Goal: Task Accomplishment & Management: Use online tool/utility

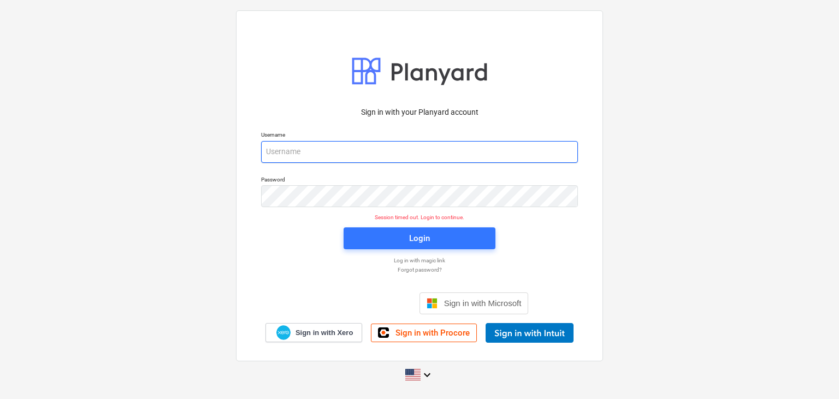
click at [268, 145] on input "email" at bounding box center [419, 152] width 317 height 22
paste input "[EMAIL_ADDRESS][DOMAIN_NAME]"
type input "[EMAIL_ADDRESS][DOMAIN_NAME]"
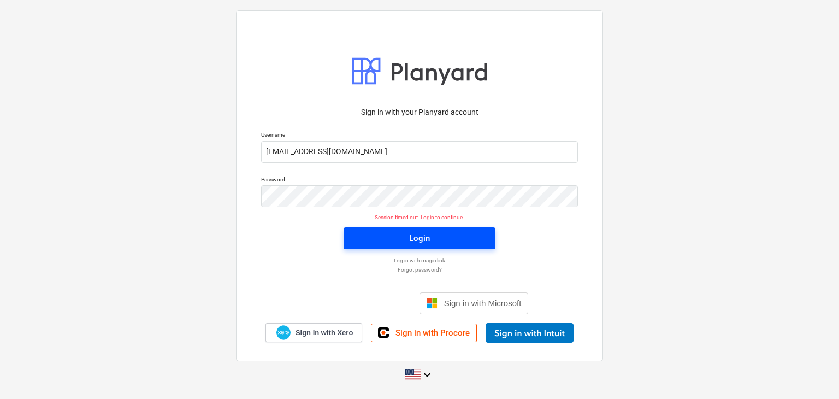
click at [381, 228] on button "Login" at bounding box center [420, 238] width 152 height 22
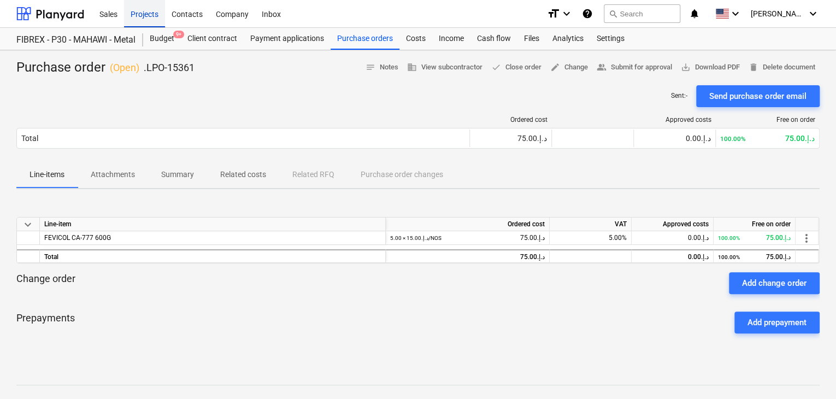
click at [133, 20] on div "Projects" at bounding box center [144, 13] width 41 height 28
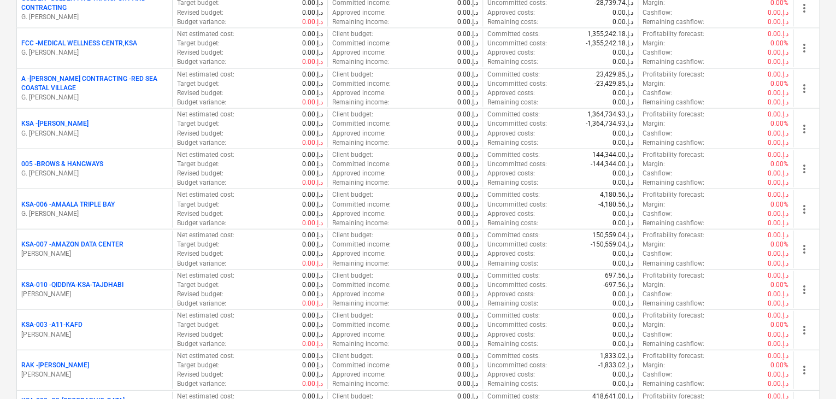
scroll to position [1256, 0]
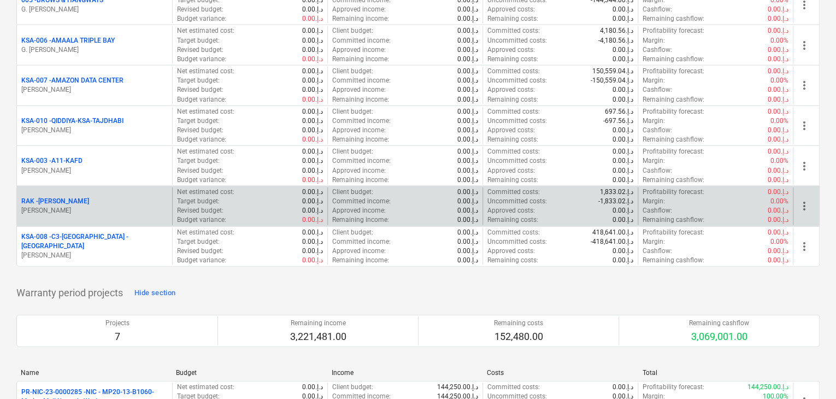
click at [94, 206] on p "[PERSON_NAME]" at bounding box center [94, 210] width 146 height 9
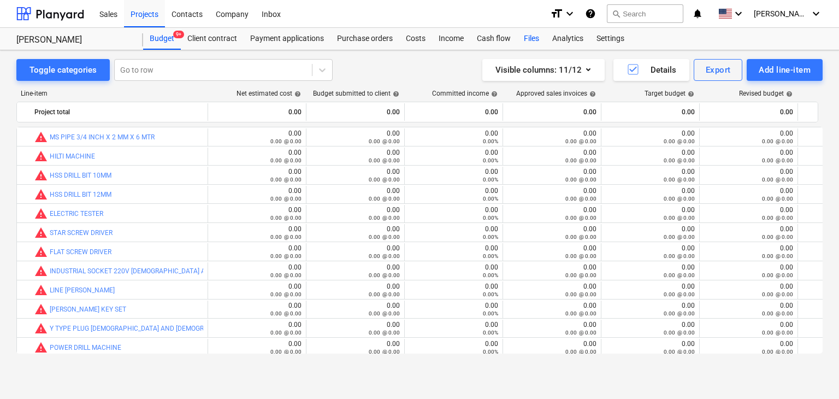
scroll to position [117, 0]
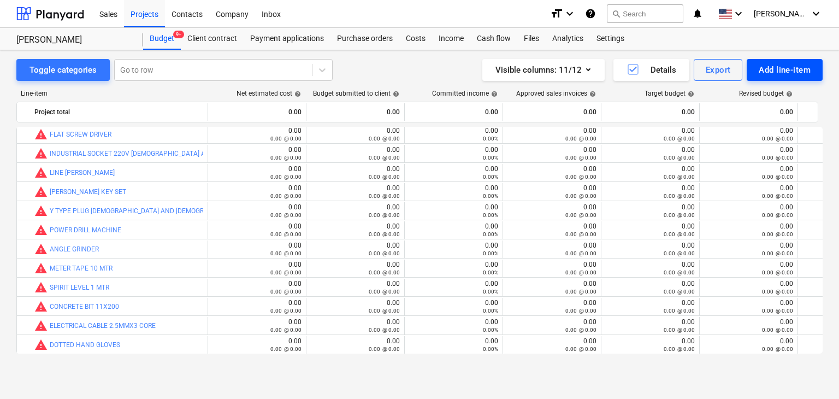
click at [788, 64] on div "Add line-item" at bounding box center [785, 70] width 52 height 14
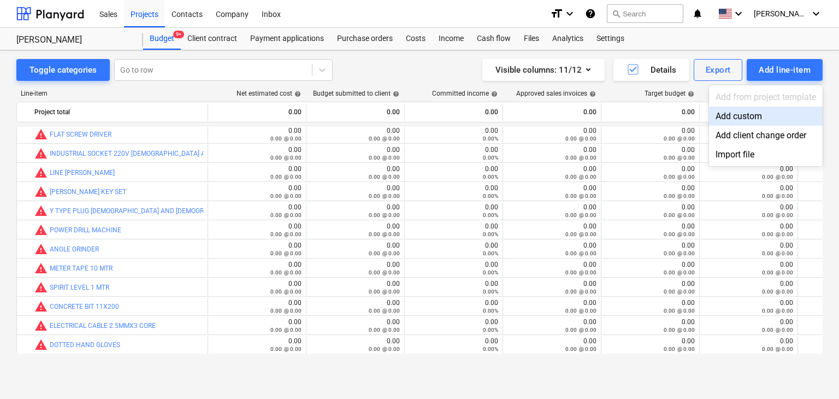
click at [759, 110] on div "Add custom" at bounding box center [766, 116] width 114 height 19
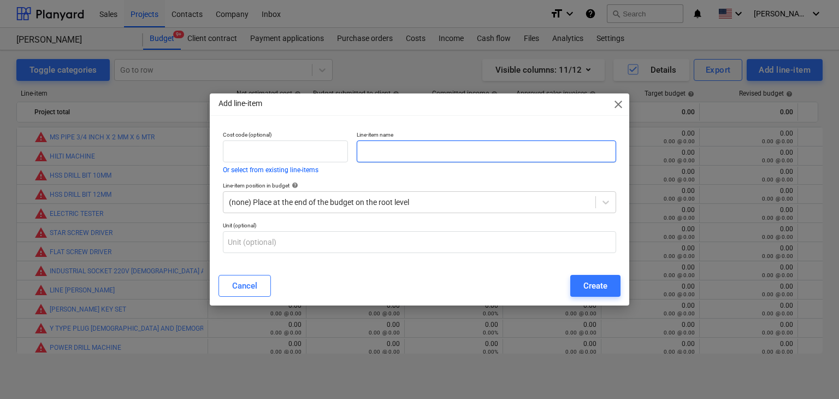
scroll to position [117, 0]
click at [493, 148] on input "text" at bounding box center [486, 151] width 259 height 22
paste input "GI CHS 48MM DIA X 1.5 MM THK @ 6000 MM LONG"
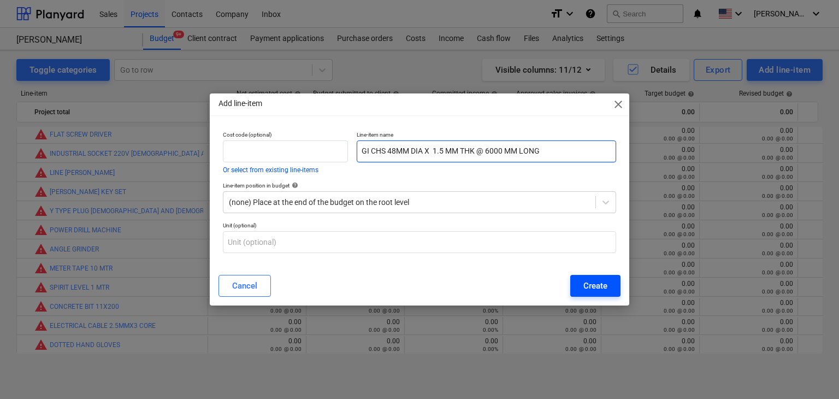
type input "GI CHS 48MM DIA X 1.5 MM THK @ 6000 MM LONG"
click at [606, 279] on div "Create" at bounding box center [595, 286] width 24 height 14
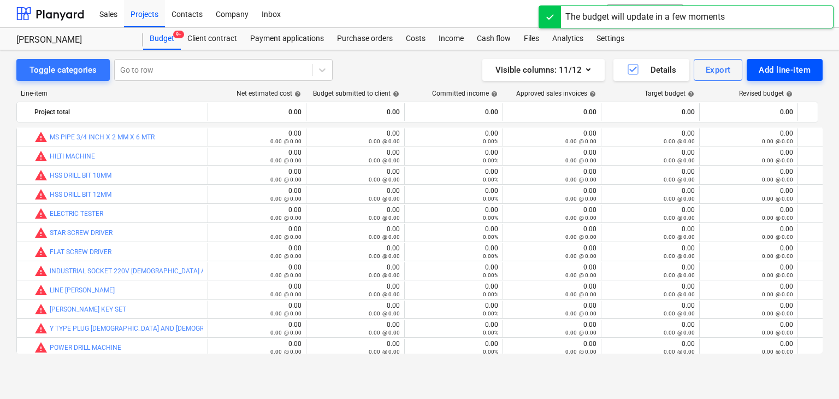
scroll to position [117, 0]
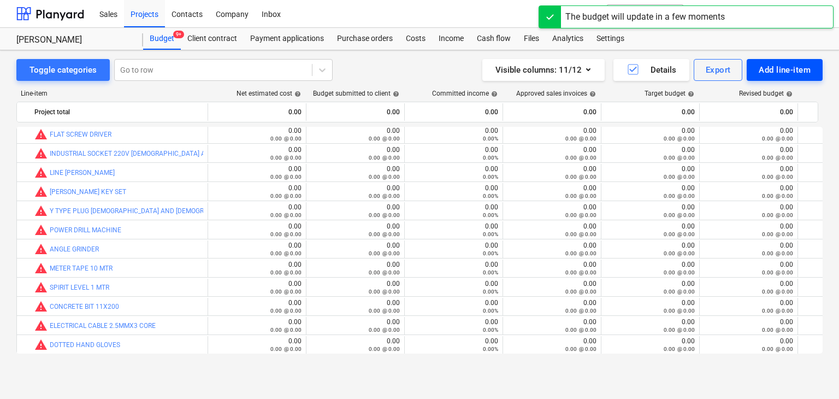
click at [771, 75] on div "Add line-item" at bounding box center [785, 70] width 52 height 14
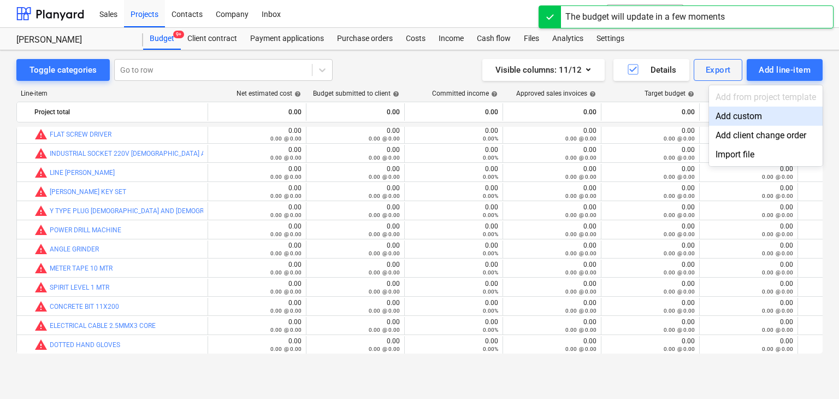
click at [734, 114] on div "Add custom" at bounding box center [766, 116] width 114 height 19
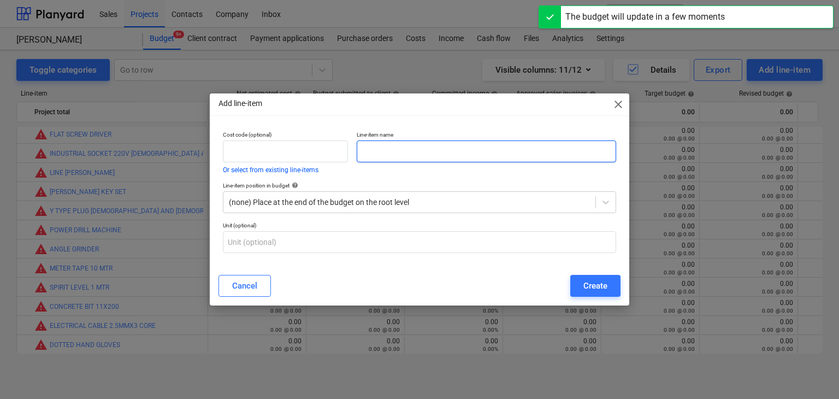
click at [421, 158] on input "text" at bounding box center [486, 151] width 259 height 22
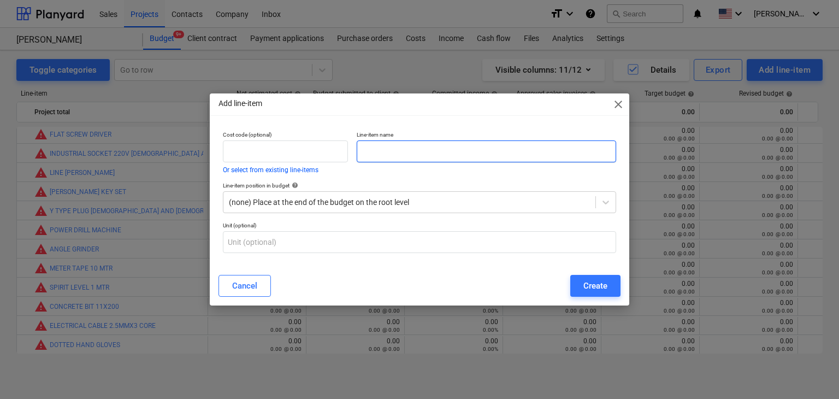
paste input "GI CHS 26.7MM DIA X 1.5 MM THK @ 6000 MM LONG"
type input "GI CHS 26.7MM DIA X 1.5 MM THK @ 6000 MM LONG"
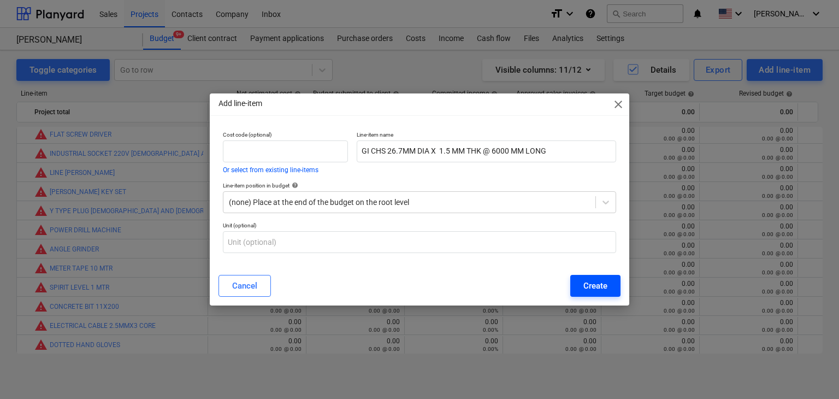
click at [590, 291] on div "Create" at bounding box center [595, 286] width 24 height 14
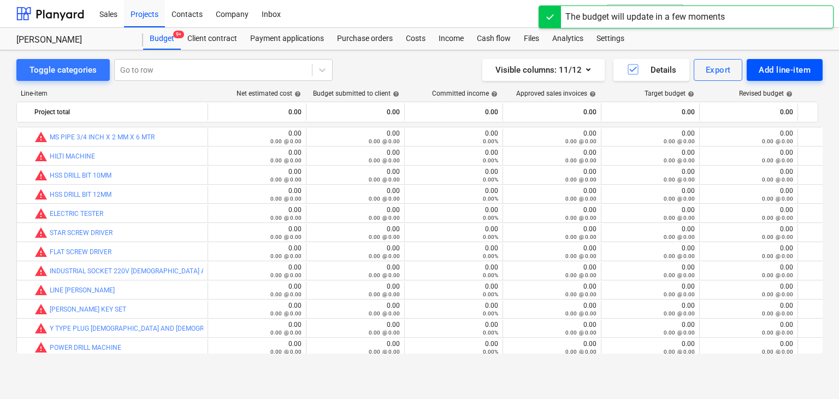
scroll to position [117, 0]
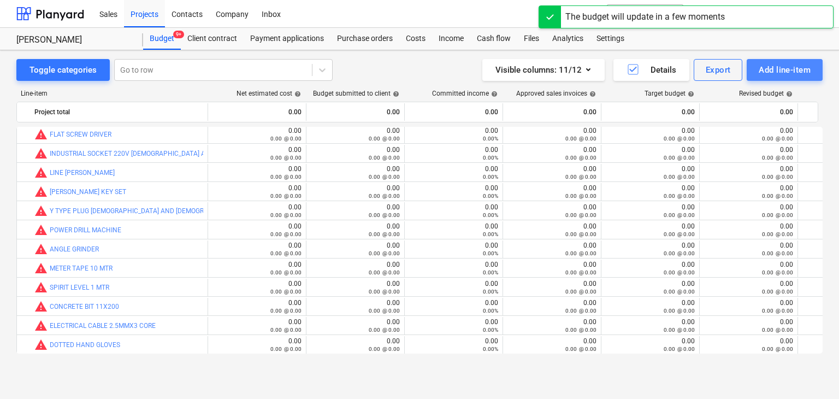
click at [801, 73] on div "Add line-item" at bounding box center [785, 70] width 52 height 14
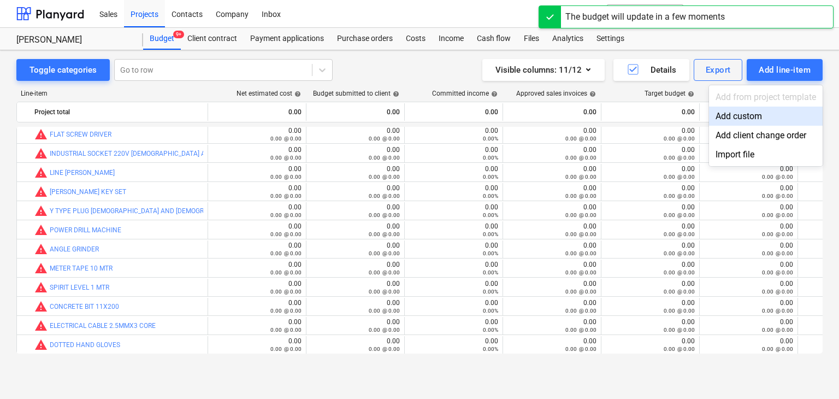
click at [742, 116] on div "Add custom" at bounding box center [766, 116] width 114 height 19
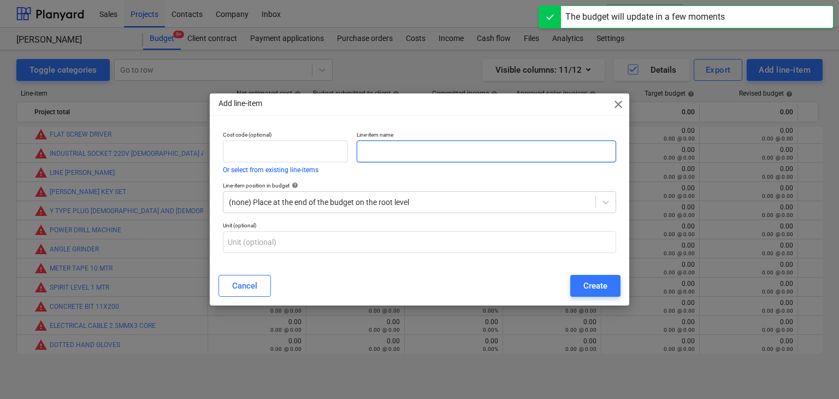
click at [401, 153] on input "text" at bounding box center [486, 151] width 259 height 22
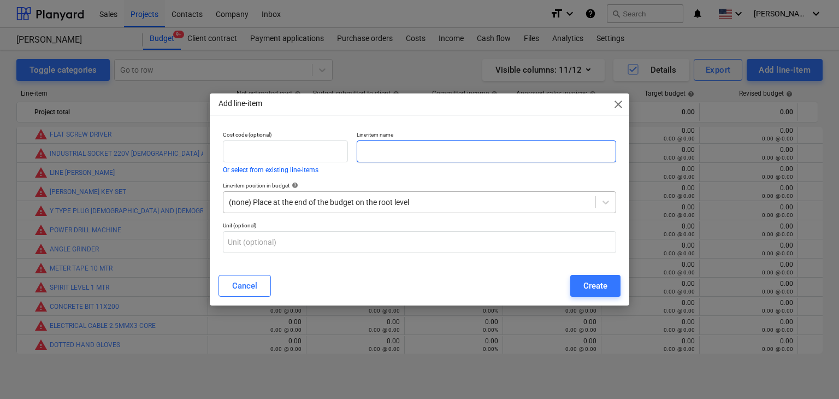
paste input "MS PLATE 8MM THK X 1200 X 2400 MM S275"
type input "MS PLATE 8MM THK X 1200 X 2400 MM S275"
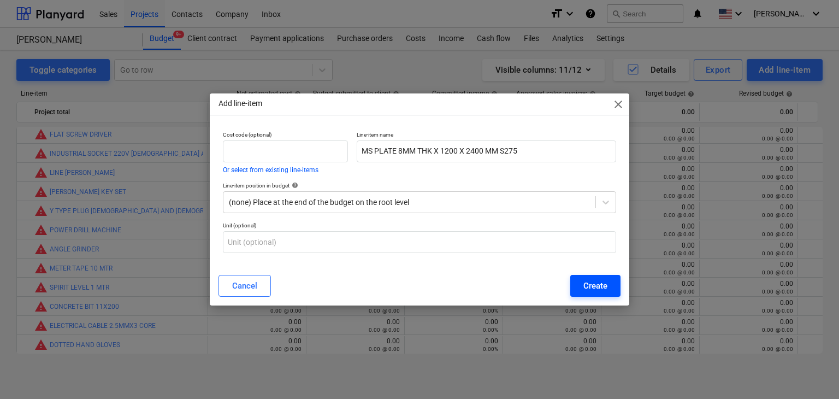
click at [579, 281] on button "Create" at bounding box center [595, 286] width 50 height 22
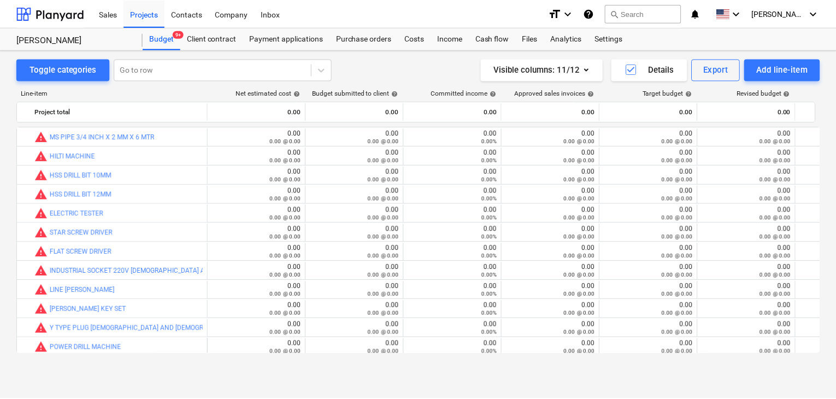
scroll to position [117, 0]
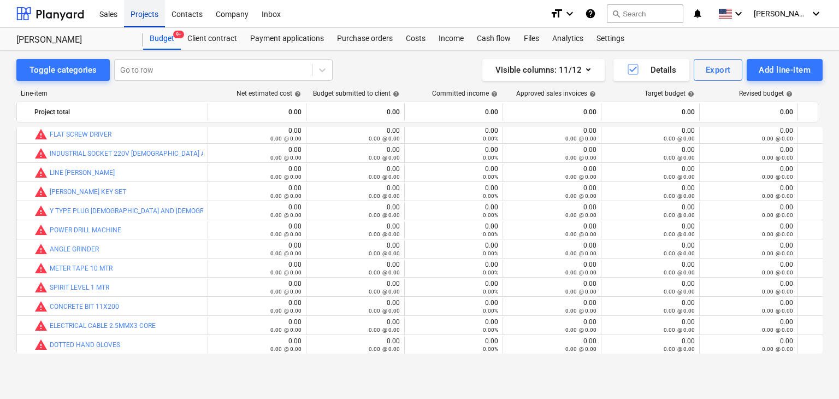
click at [160, 10] on div "Projects" at bounding box center [144, 13] width 41 height 28
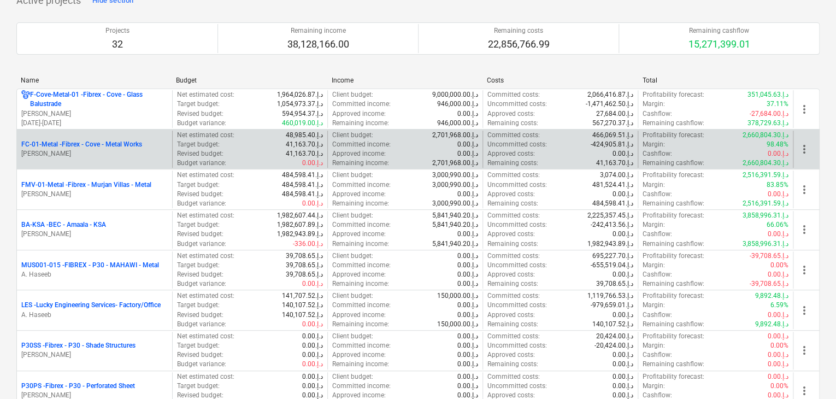
scroll to position [164, 0]
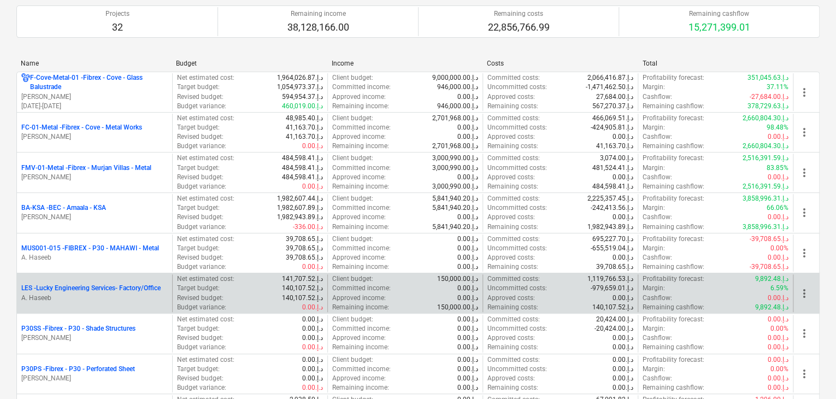
click at [78, 286] on p "LES - Lucky Engineering Services- Factory/Office" at bounding box center [90, 287] width 139 height 9
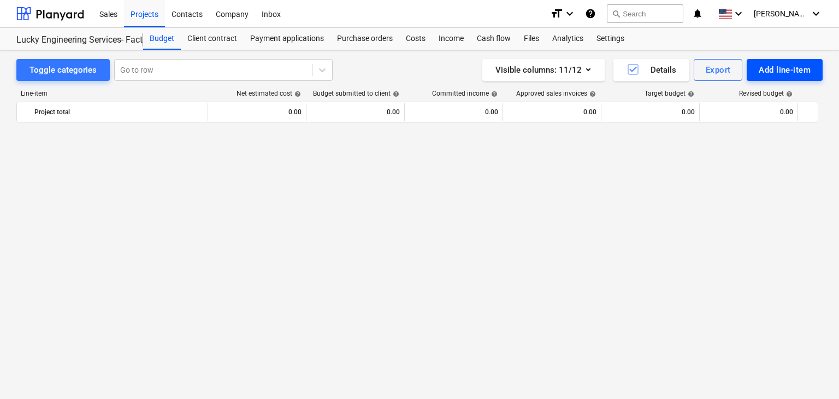
scroll to position [25505, 0]
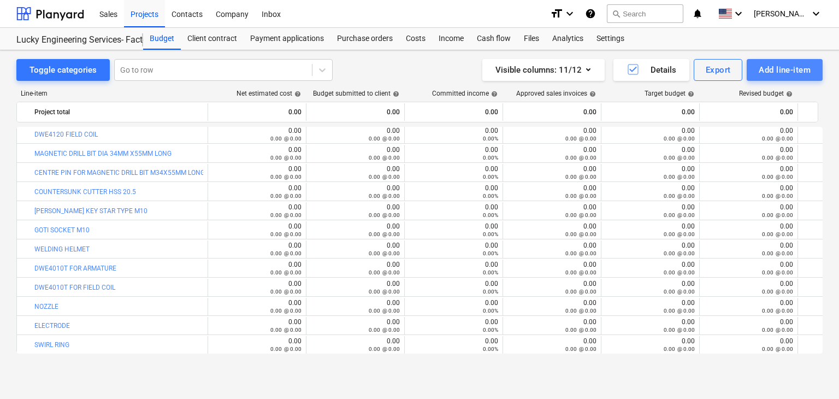
click at [778, 65] on div "Add line-item" at bounding box center [785, 70] width 52 height 14
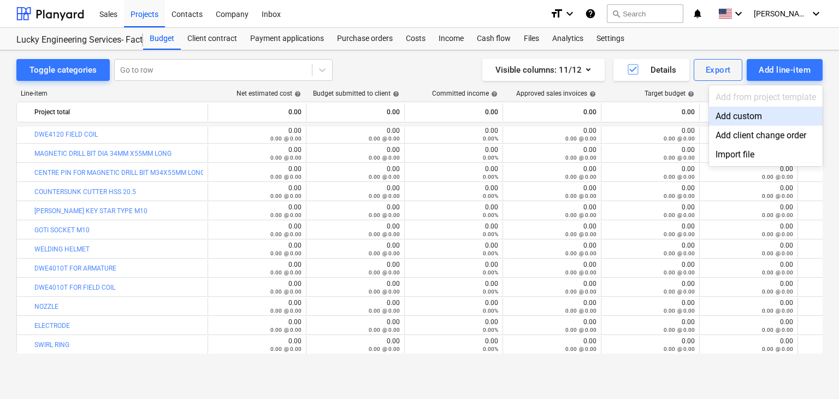
click at [717, 118] on div "Add custom" at bounding box center [766, 116] width 114 height 19
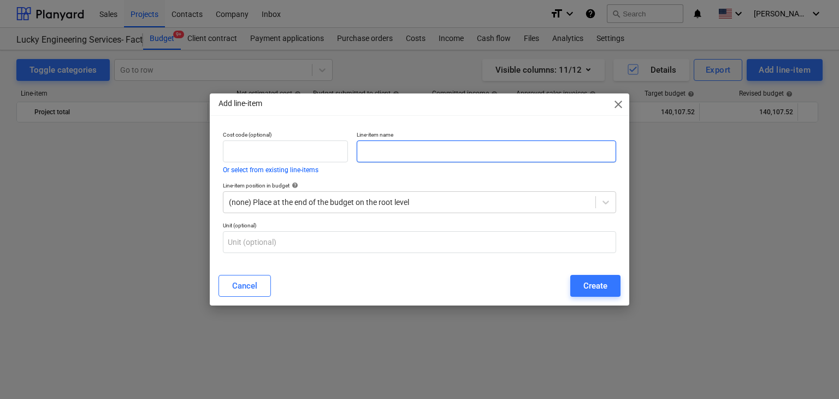
scroll to position [25505, 0]
click at [430, 153] on input "text" at bounding box center [486, 151] width 259 height 22
paste input "GRINDING DISC 4.5"
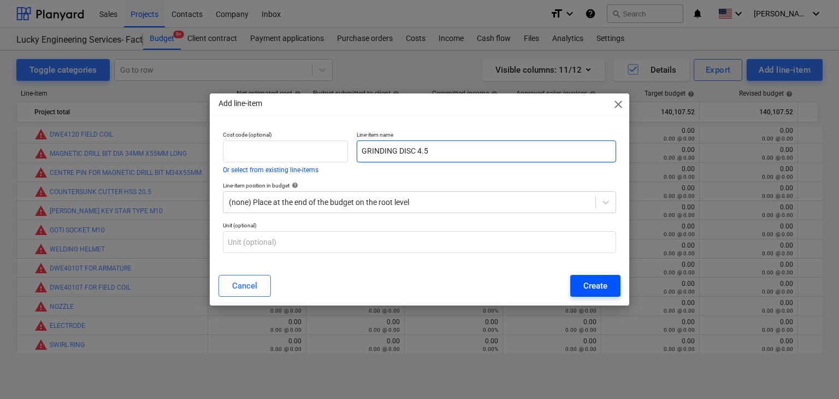
type input "GRINDING DISC 4.5"
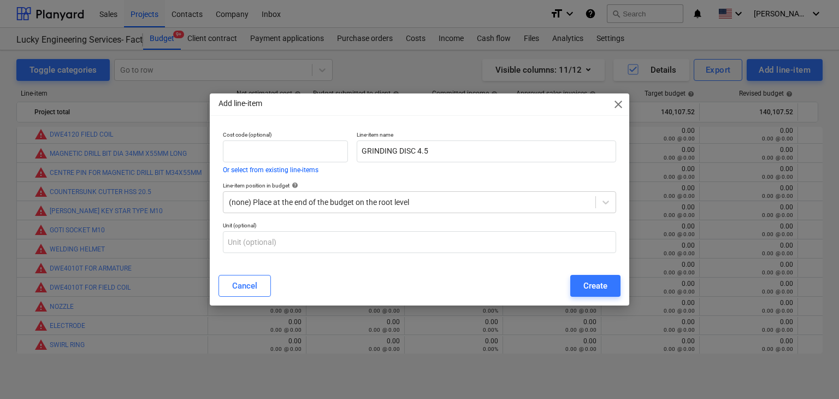
click at [596, 285] on div "Create" at bounding box center [595, 286] width 24 height 14
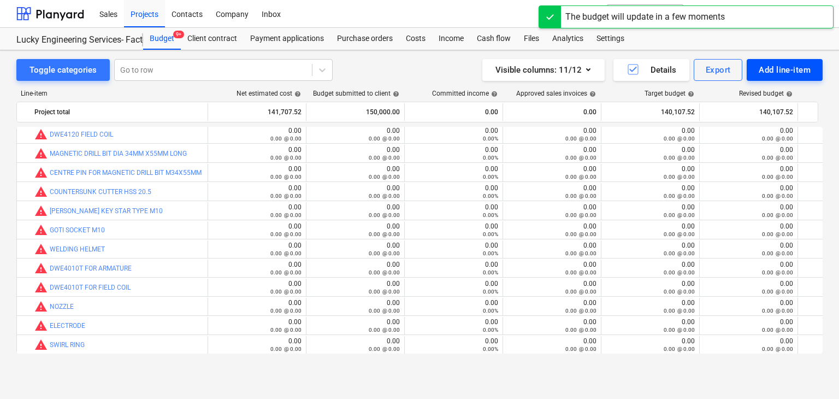
click at [789, 74] on div "Add line-item" at bounding box center [785, 70] width 52 height 14
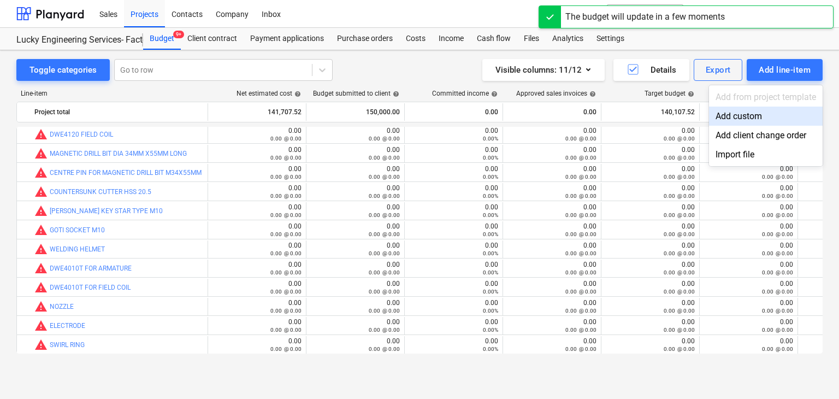
click at [730, 112] on div "Add custom" at bounding box center [766, 116] width 114 height 19
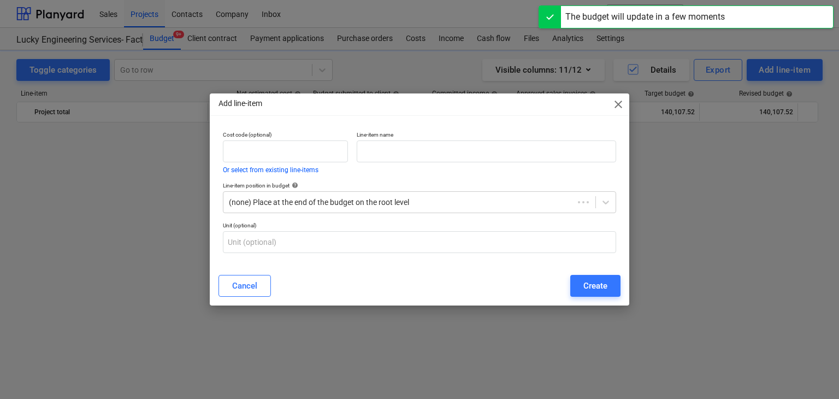
scroll to position [25505, 0]
click at [377, 137] on p "Line-item name" at bounding box center [486, 135] width 259 height 9
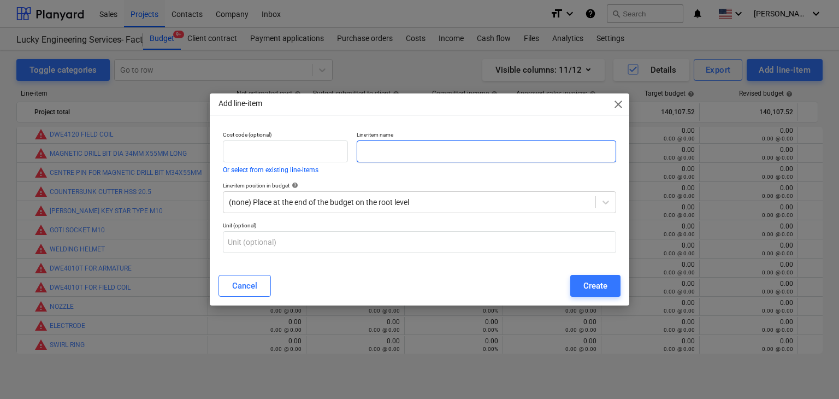
click at [406, 145] on input "text" at bounding box center [486, 151] width 259 height 22
paste input "FLAP DISC 4.5 80 GRT"
type input "FLAP DISC 4.5 80 GRT"
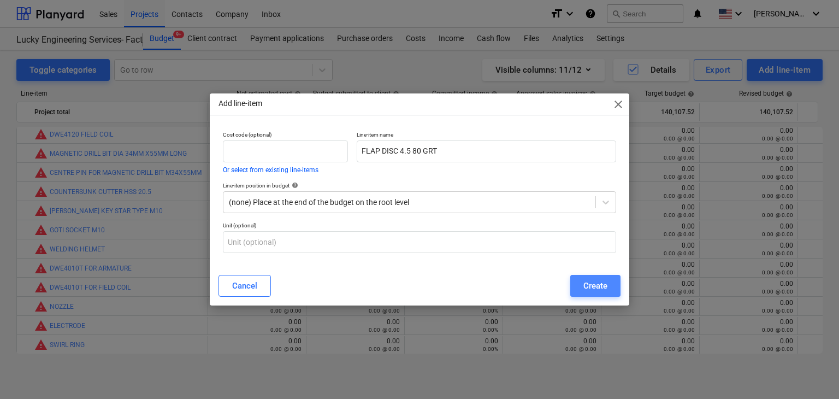
click at [601, 280] on div "Create" at bounding box center [595, 286] width 24 height 14
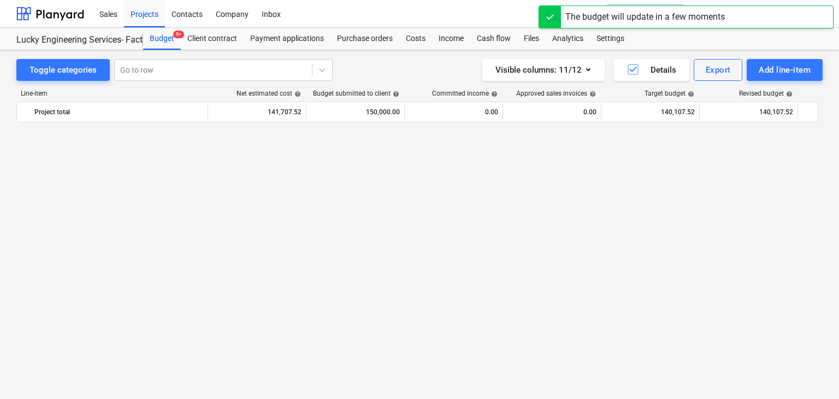
scroll to position [25505, 0]
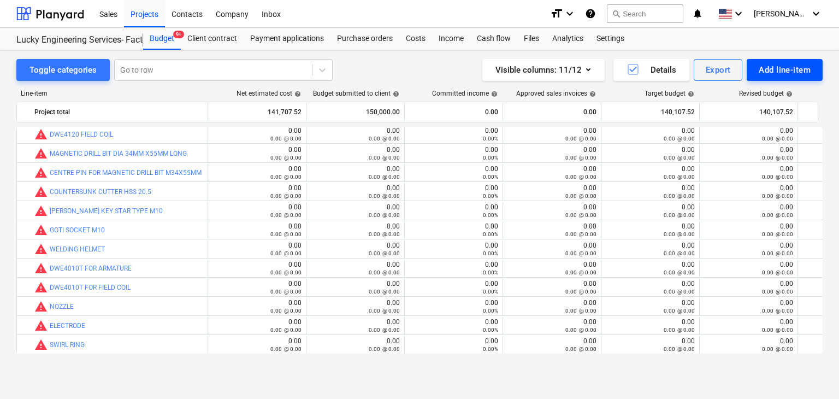
click at [769, 78] on button "Add line-item" at bounding box center [785, 70] width 76 height 22
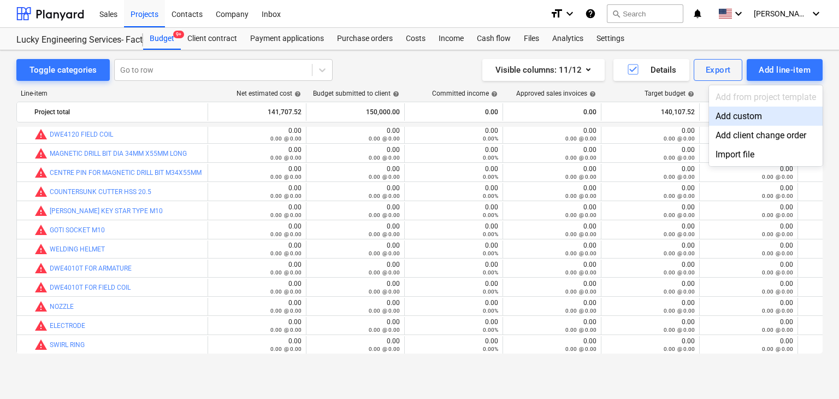
click at [724, 111] on div "Add custom" at bounding box center [766, 116] width 114 height 19
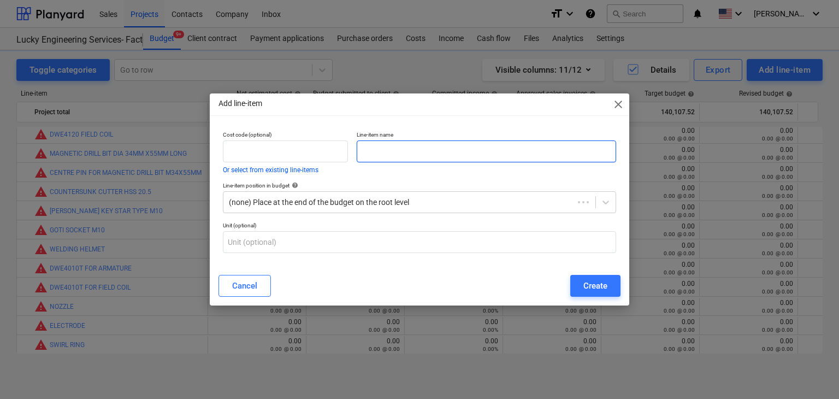
click at [390, 143] on input "text" at bounding box center [486, 151] width 259 height 22
paste input "MIG WIRE ROLL 1.0MM"
type input "MIG WIRE ROLL 1.0MM"
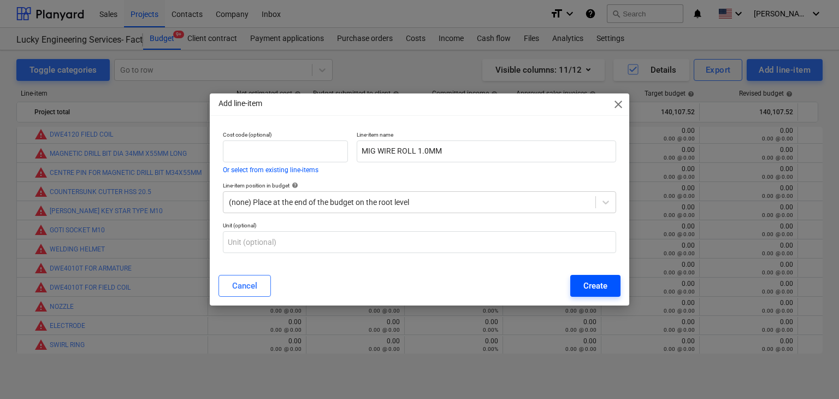
click at [590, 284] on div "Create" at bounding box center [595, 286] width 24 height 14
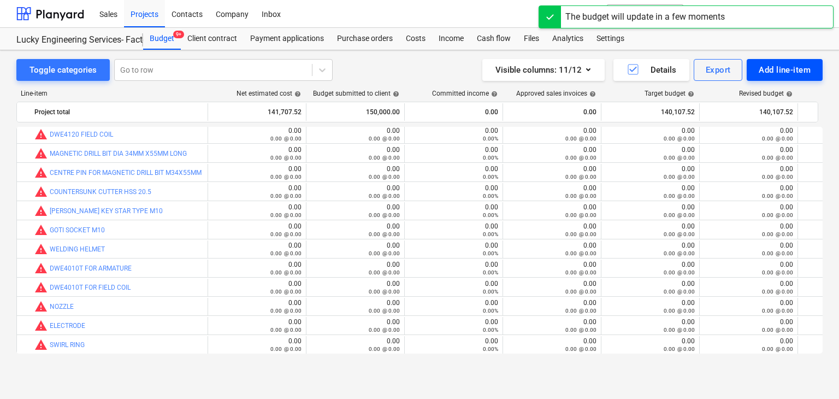
click at [771, 66] on div "Add line-item" at bounding box center [785, 70] width 52 height 14
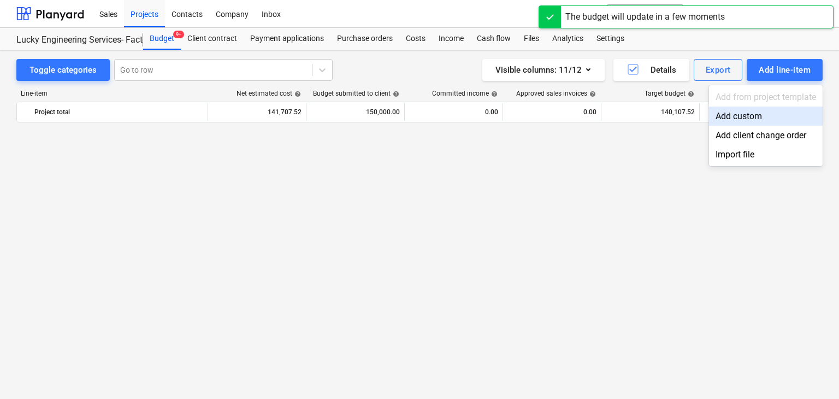
click at [738, 115] on div "Add custom" at bounding box center [766, 116] width 114 height 19
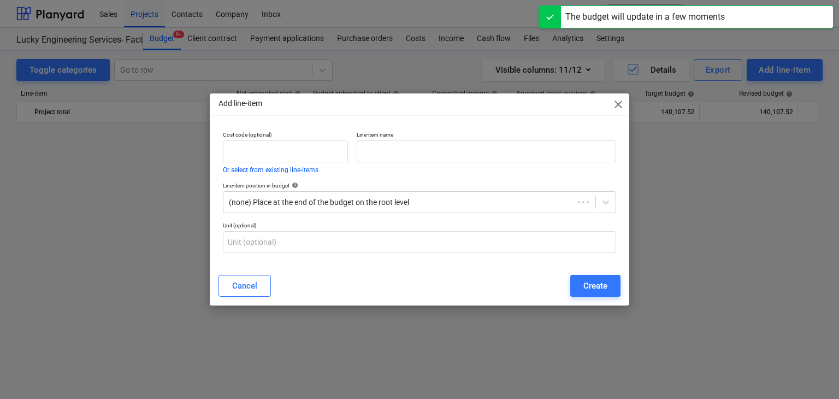
scroll to position [25505, 0]
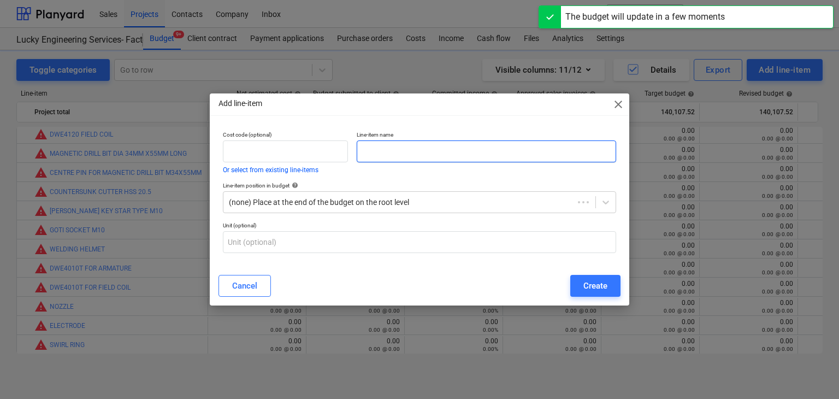
click at [424, 145] on input "text" at bounding box center [486, 151] width 259 height 22
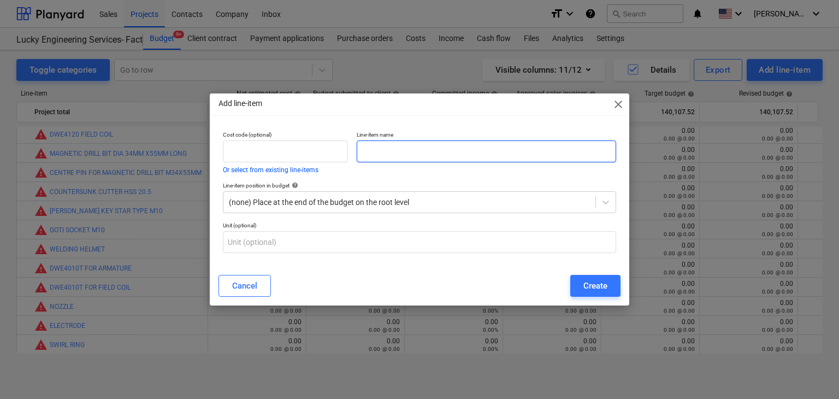
paste input "DRILL BIT 3.5MM"
type input "DRILL BIT 3.5MM"
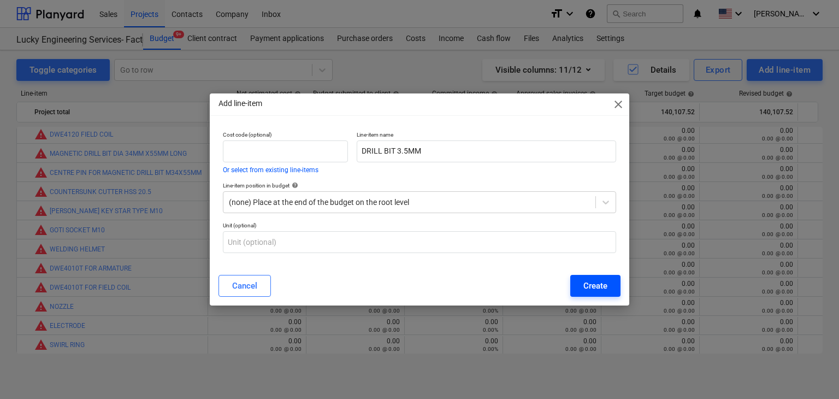
click at [593, 287] on div "Create" at bounding box center [595, 286] width 24 height 14
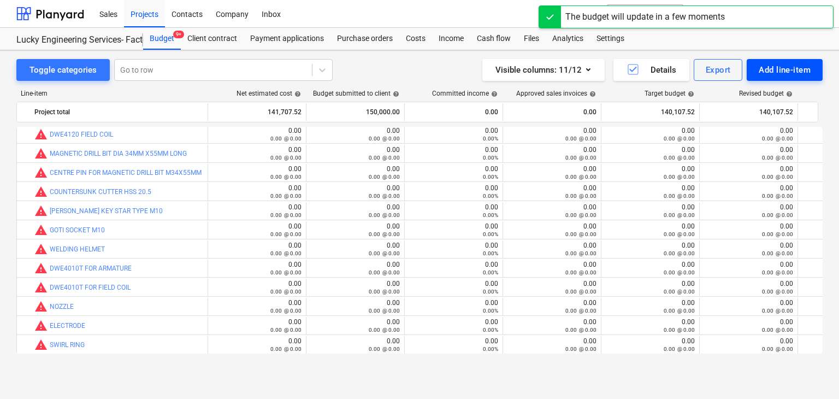
click at [784, 70] on div "Add line-item" at bounding box center [785, 70] width 52 height 14
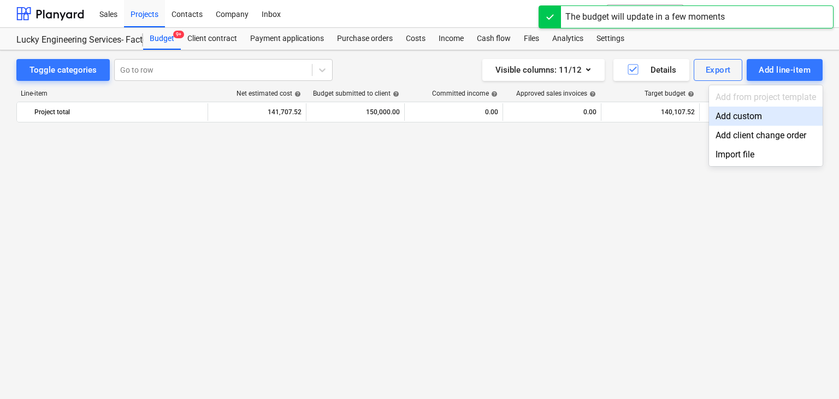
scroll to position [25505, 0]
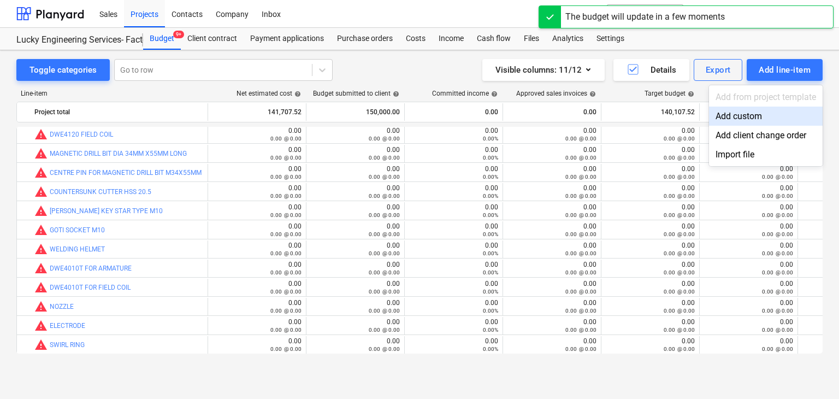
click at [734, 113] on div "Add custom" at bounding box center [766, 116] width 114 height 19
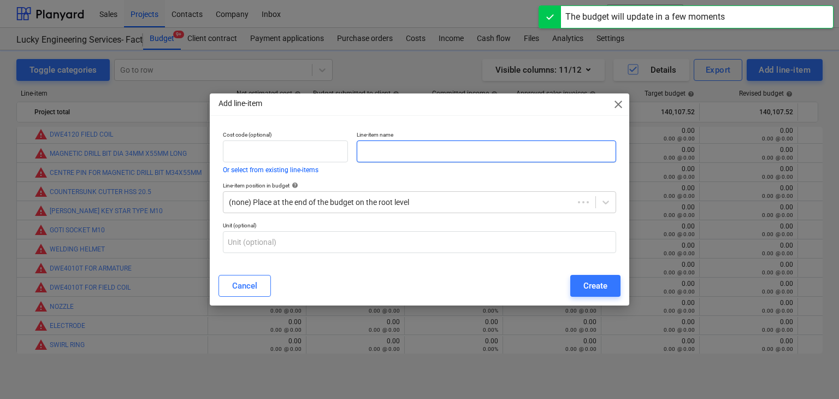
click at [396, 152] on input "text" at bounding box center [486, 151] width 259 height 22
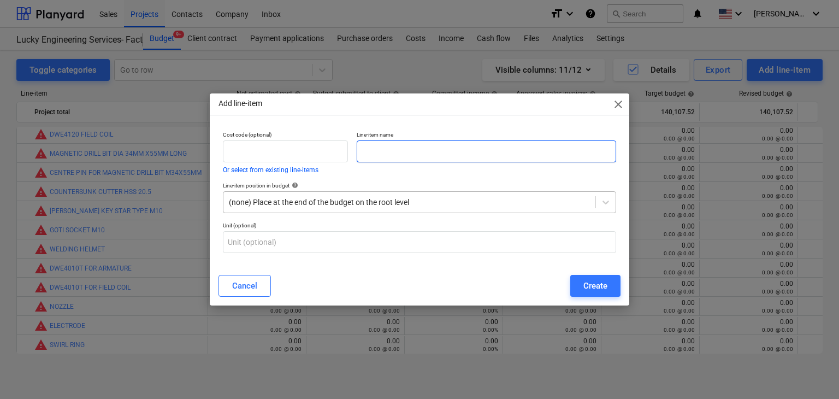
paste input "DRILL BIT 4MM"
type input "DRILL BIT 4MM"
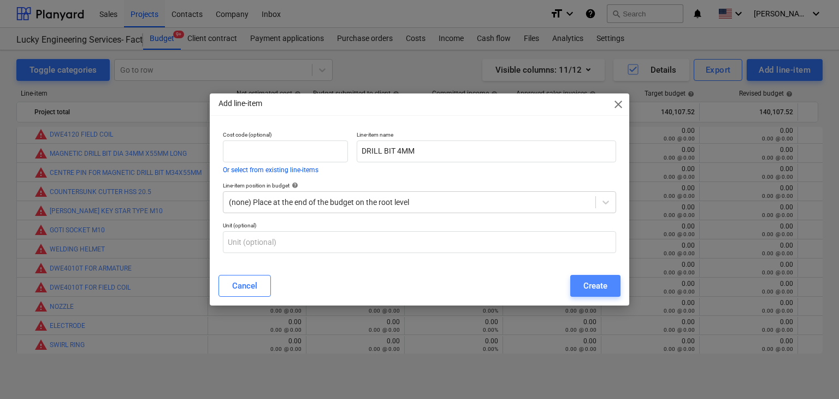
click at [579, 279] on button "Create" at bounding box center [595, 286] width 50 height 22
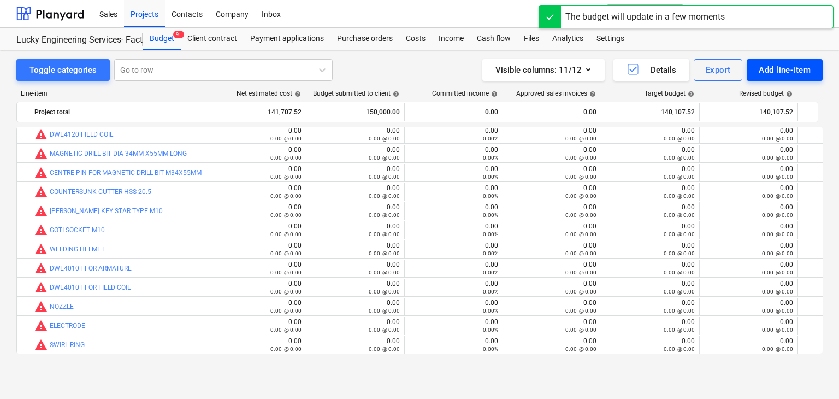
click at [782, 66] on div "Add line-item" at bounding box center [785, 70] width 52 height 14
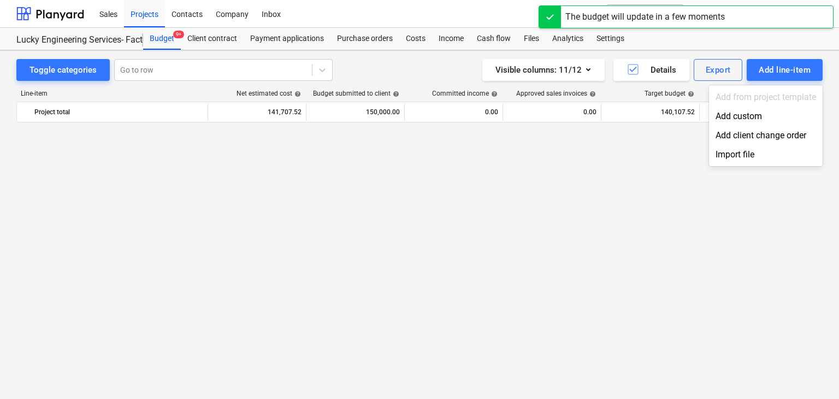
scroll to position [25505, 0]
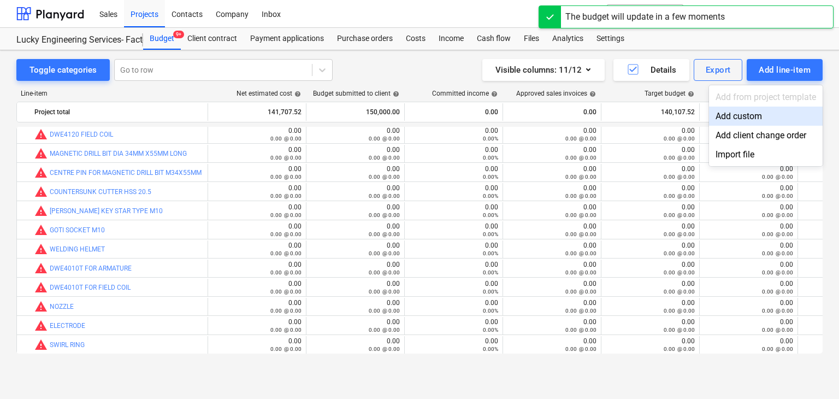
click at [741, 117] on div "Add custom" at bounding box center [766, 116] width 114 height 19
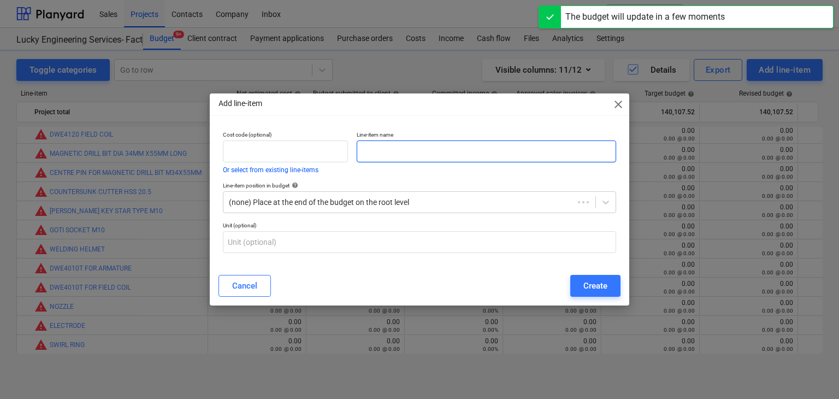
click at [426, 162] on input "text" at bounding box center [486, 151] width 259 height 22
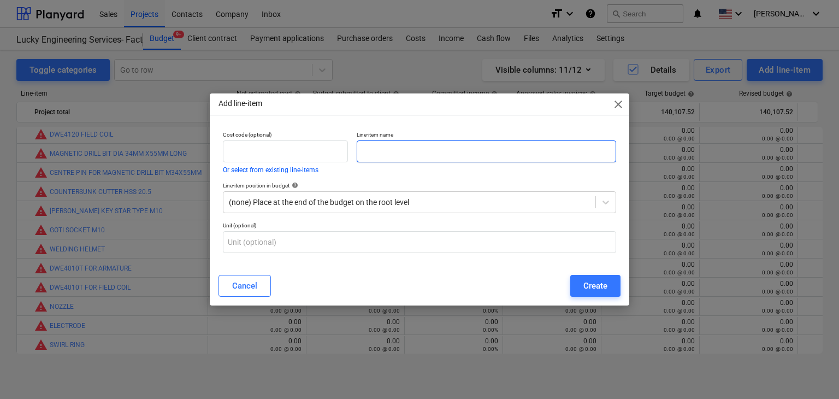
paste input "WELDING HOLDER 800A"
type input "WELDING HOLDER 800A"
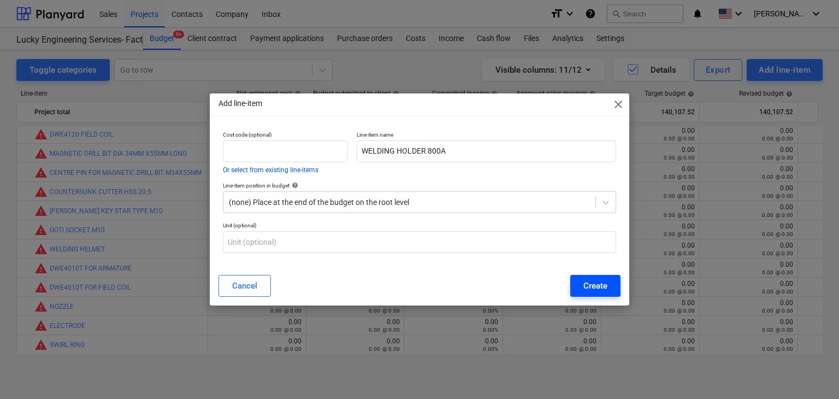
click at [593, 283] on div "Create" at bounding box center [595, 286] width 24 height 14
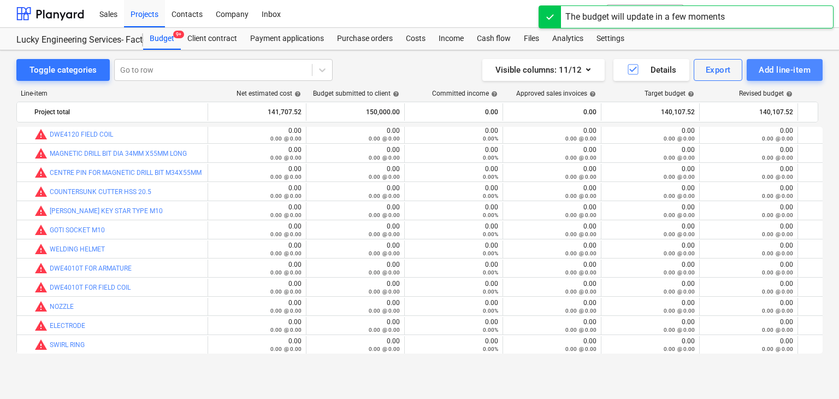
click at [770, 69] on div "Add line-item" at bounding box center [785, 70] width 52 height 14
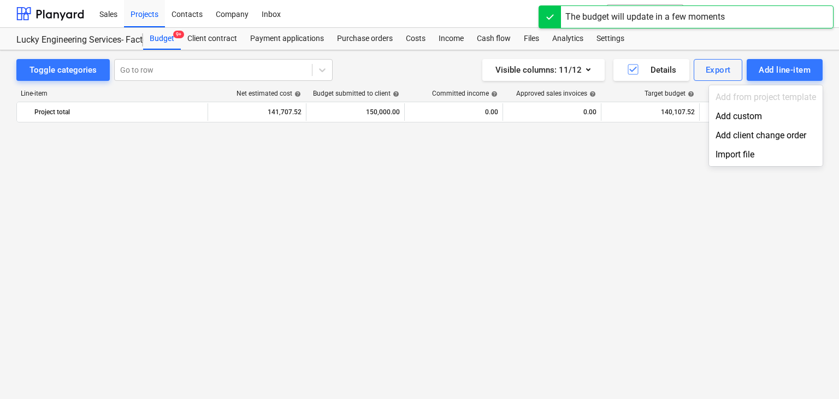
scroll to position [25505, 0]
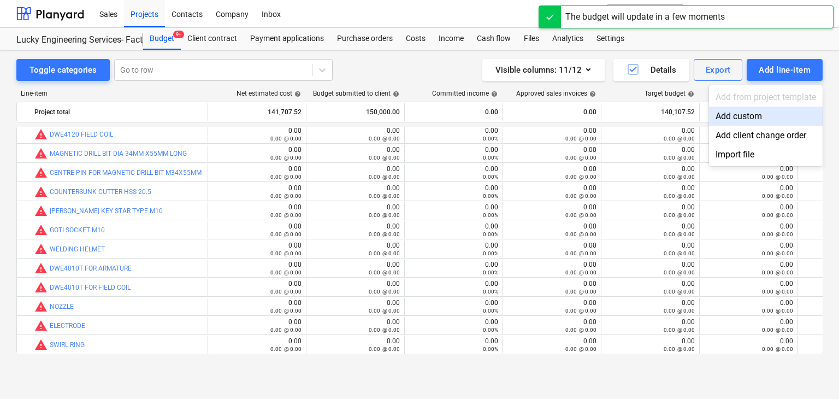
click at [722, 119] on div "Add custom" at bounding box center [766, 116] width 114 height 19
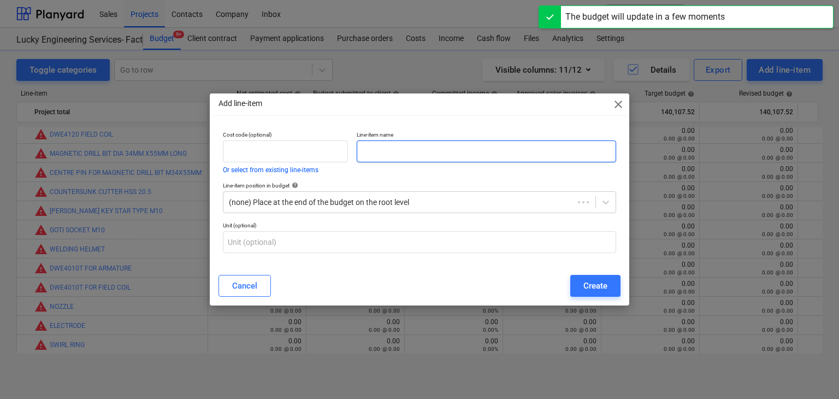
click at [379, 153] on input "text" at bounding box center [486, 151] width 259 height 22
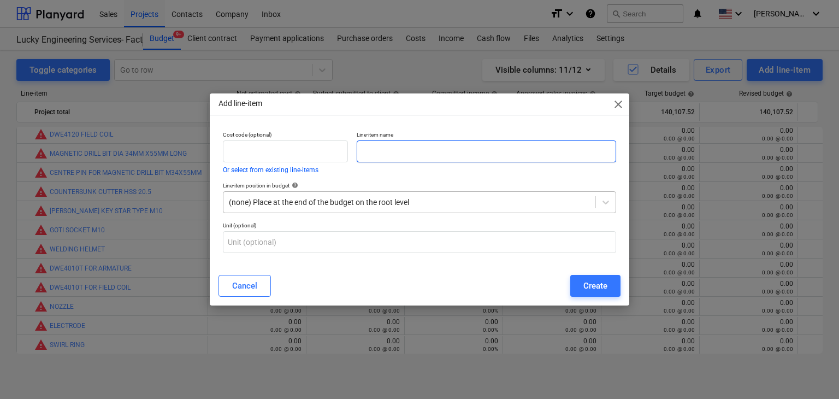
paste input "WELDING ROD 3.2MM"
type input "WELDING ROD 3.2MM"
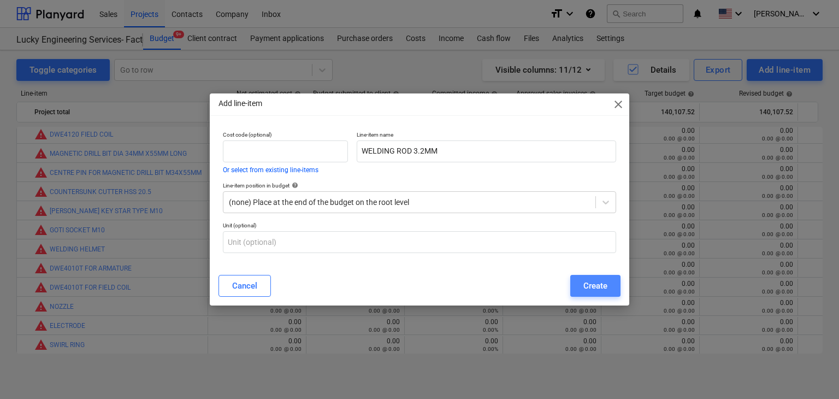
click at [599, 286] on div "Create" at bounding box center [595, 286] width 24 height 14
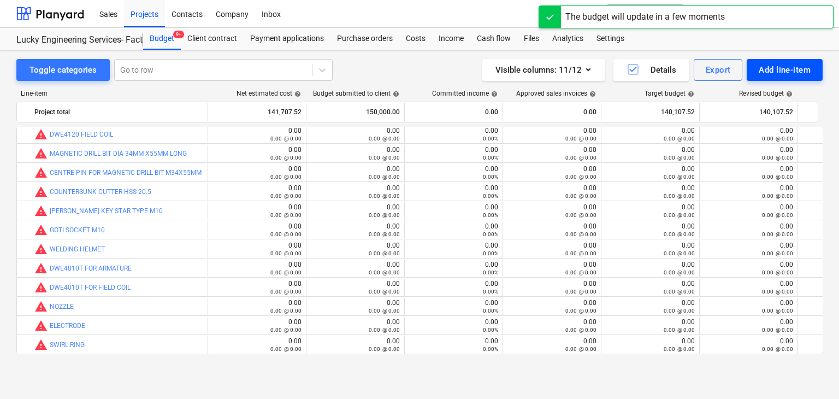
click at [771, 66] on div "Add line-item" at bounding box center [785, 70] width 52 height 14
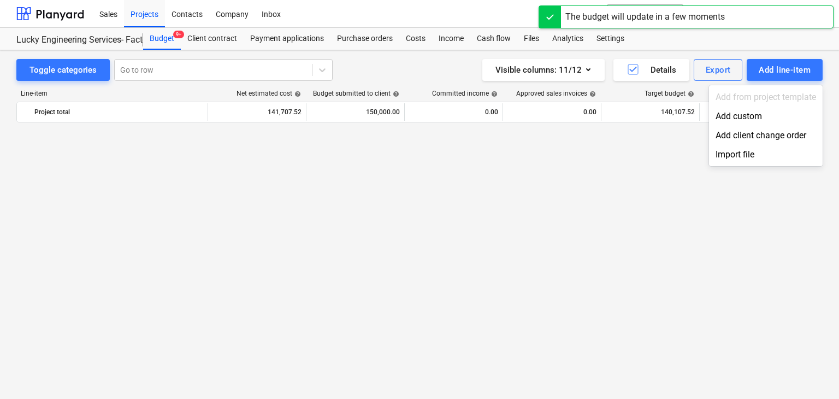
scroll to position [25505, 0]
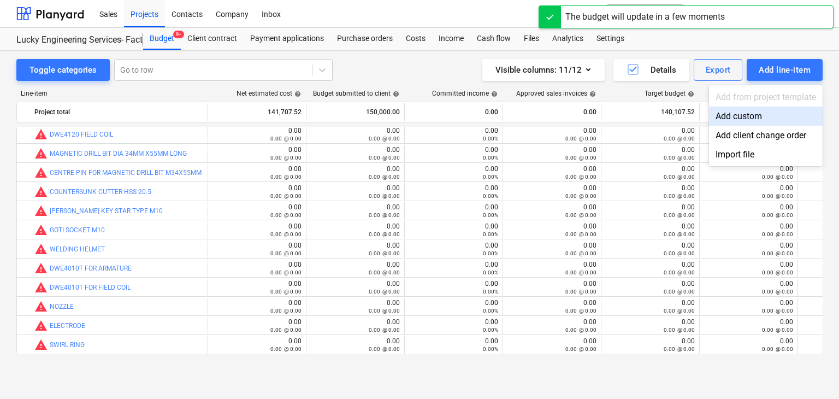
click at [740, 115] on div "Add custom" at bounding box center [766, 116] width 114 height 19
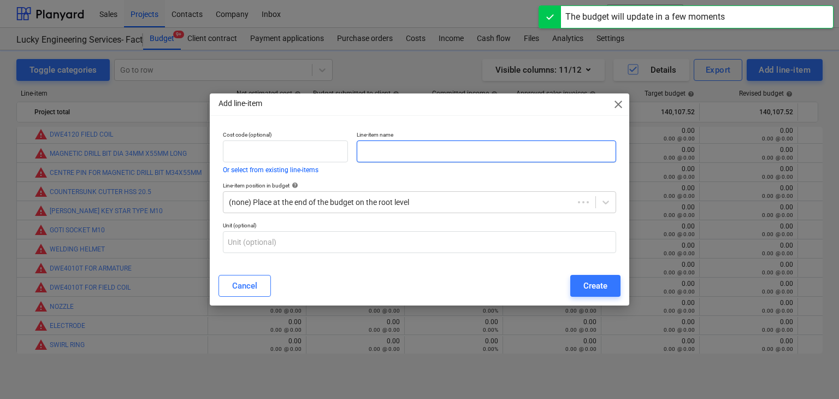
click at [367, 150] on input "text" at bounding box center [486, 151] width 259 height 22
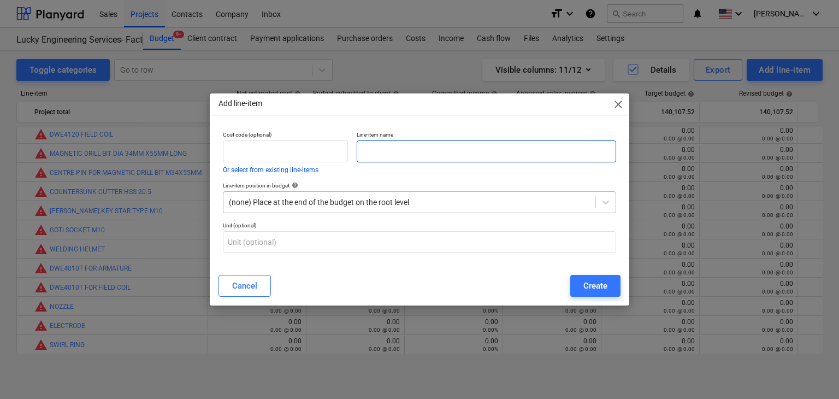
paste input "ELECTRICAL CABLE 2.5MM X 3 CORE"
type input "ELECTRICAL CABLE 2.5MM X 3 CORE"
click at [593, 294] on button "Create" at bounding box center [595, 286] width 50 height 22
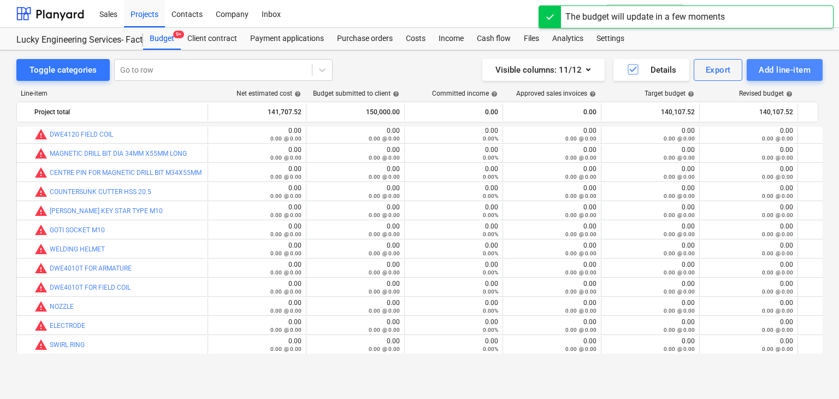
click at [782, 74] on div "Add line-item" at bounding box center [785, 70] width 52 height 14
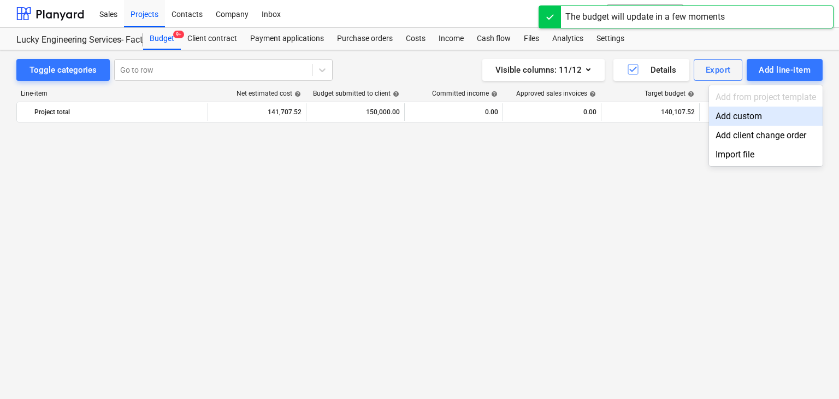
scroll to position [25505, 0]
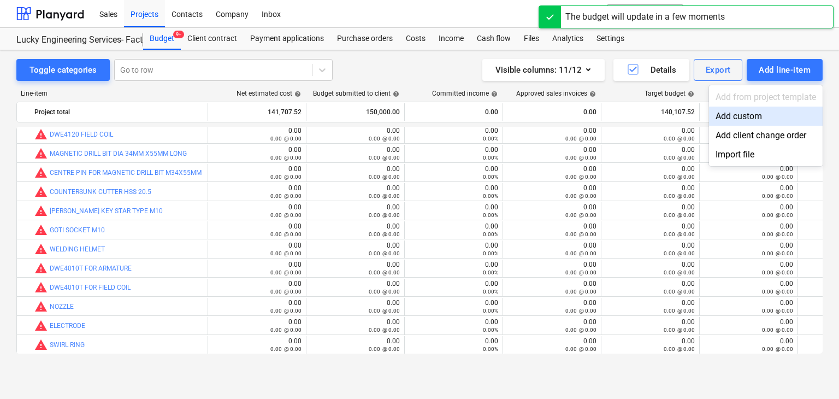
click at [736, 122] on div "Add custom" at bounding box center [766, 116] width 114 height 19
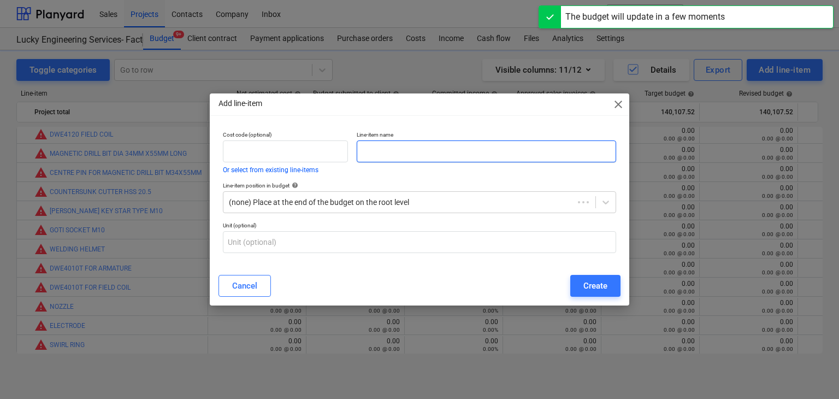
click at [382, 153] on input "text" at bounding box center [486, 151] width 259 height 22
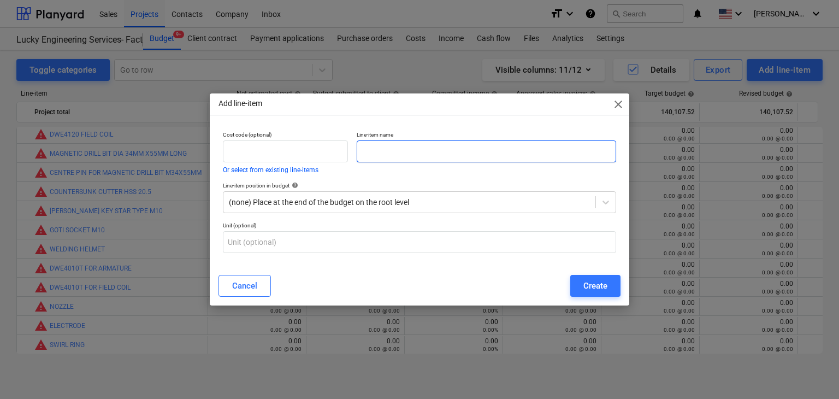
paste input "CUTTING NOZZLE 1.1"
type input "CUTTING NOZZLE 1.1"
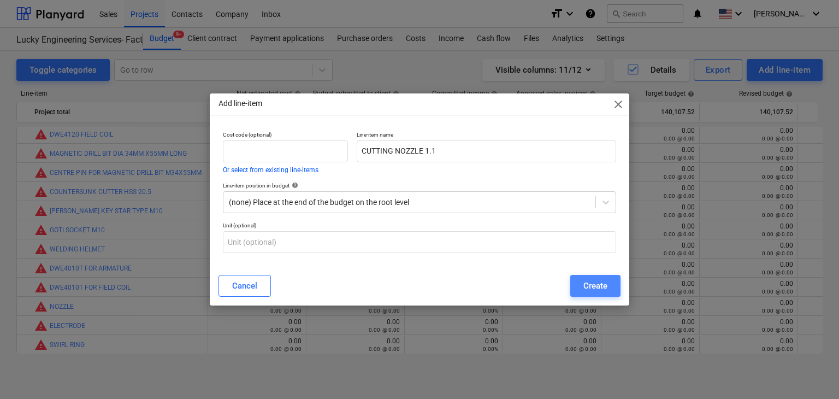
click at [594, 284] on div "Create" at bounding box center [595, 286] width 24 height 14
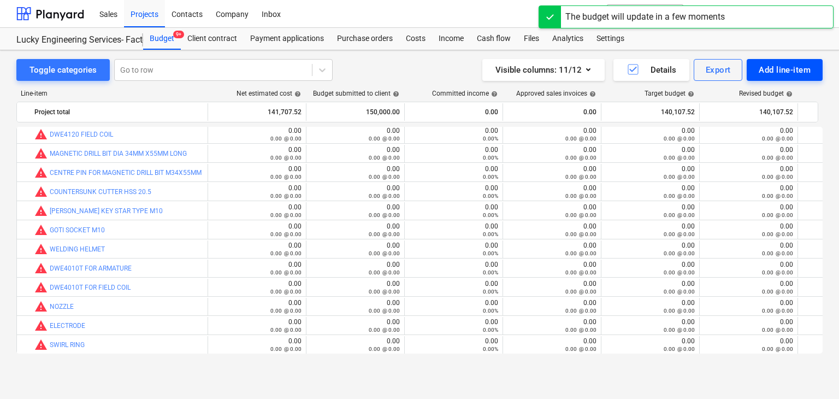
click at [760, 70] on div "Add line-item" at bounding box center [785, 70] width 52 height 14
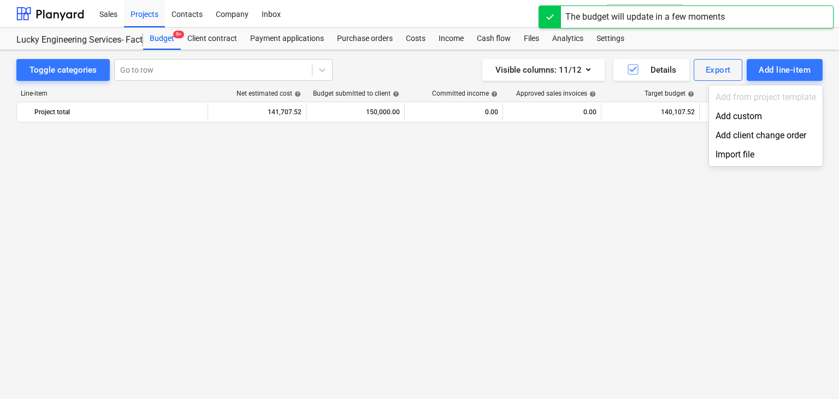
scroll to position [25505, 0]
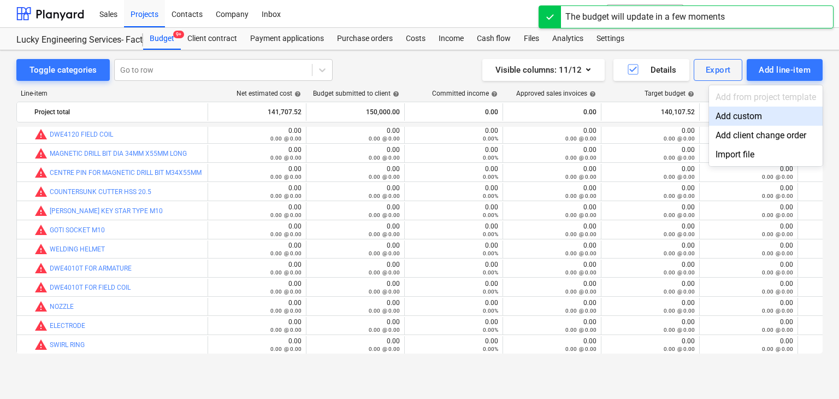
click at [721, 119] on div "Add custom" at bounding box center [766, 116] width 114 height 19
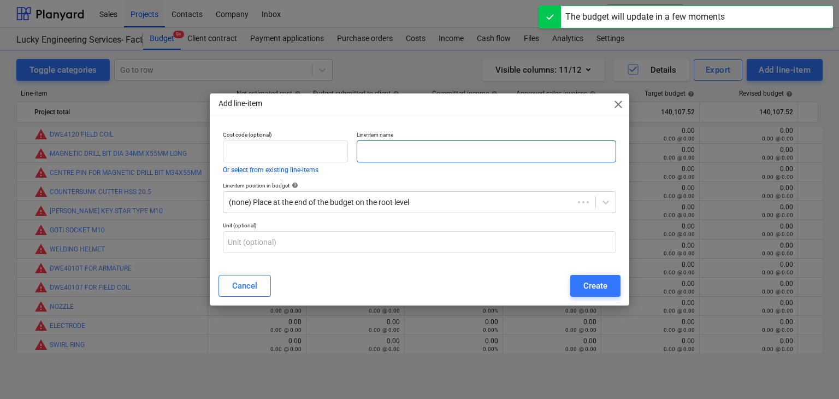
click at [382, 160] on input "text" at bounding box center [486, 151] width 259 height 22
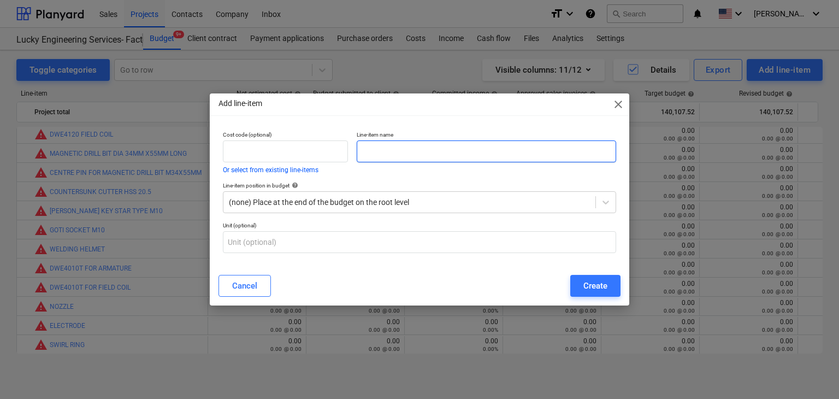
paste input "MIG TIP 1.2MM"
type input "MIG TIP 1.2MM"
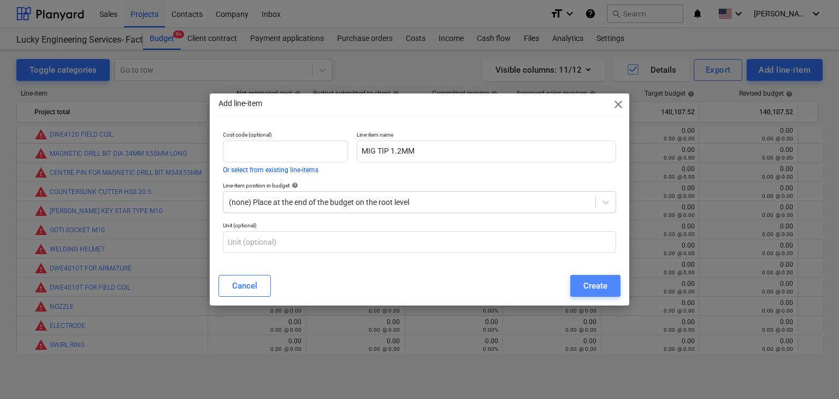
click at [582, 289] on button "Create" at bounding box center [595, 286] width 50 height 22
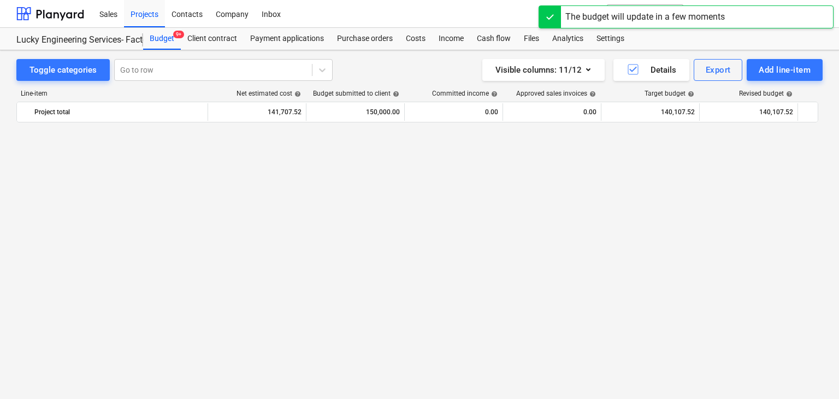
scroll to position [25505, 0]
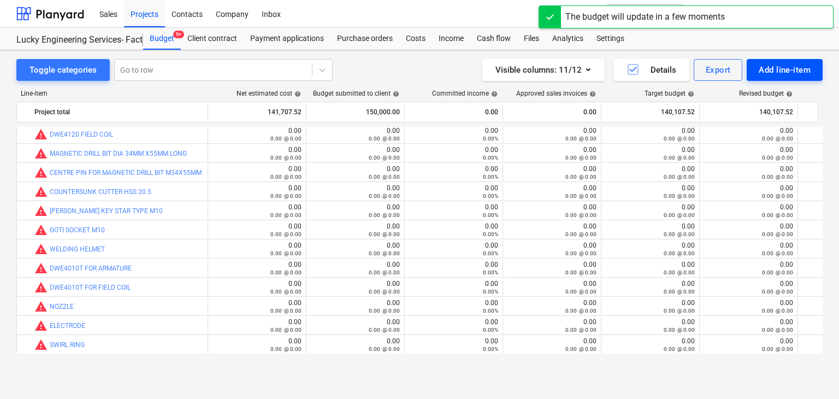
drag, startPoint x: 767, startPoint y: 83, endPoint x: 766, endPoint y: 75, distance: 8.3
click at [767, 82] on div "Line-item Net estimated cost help Budget submitted to client help Committed inc…" at bounding box center [419, 224] width 806 height 286
click at [766, 74] on div "Add line-item" at bounding box center [785, 70] width 52 height 14
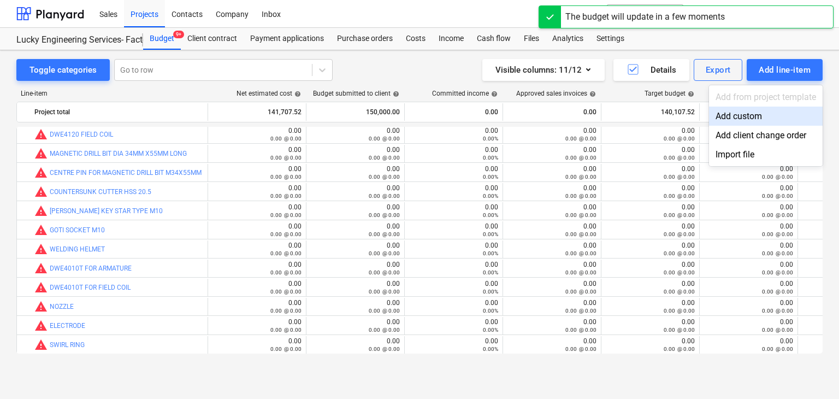
click at [728, 120] on div "Add custom" at bounding box center [766, 116] width 114 height 19
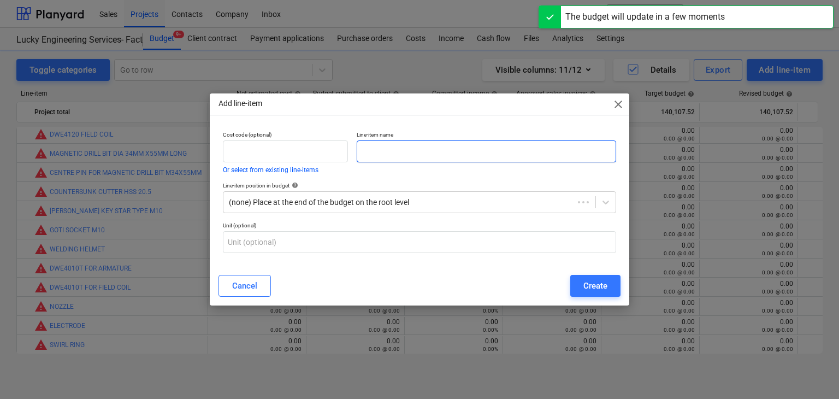
click at [416, 157] on input "text" at bounding box center [486, 151] width 259 height 22
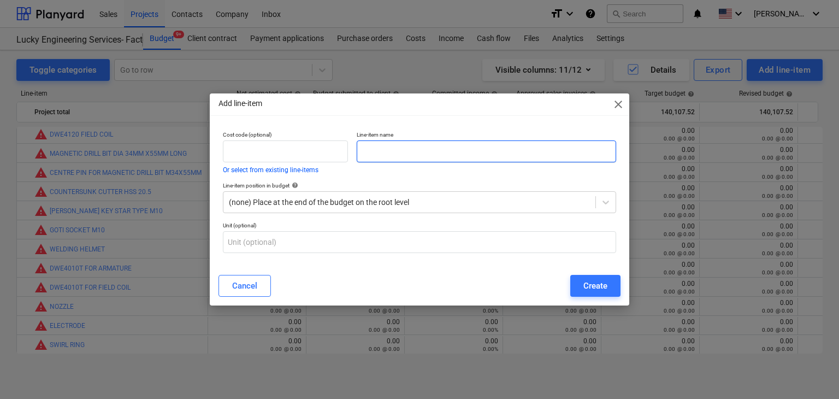
paste input "TORCH CUP INNER GAS NOZZLE MB25"
type input "TORCH CUP INNER GAS NOZZLE MB25"
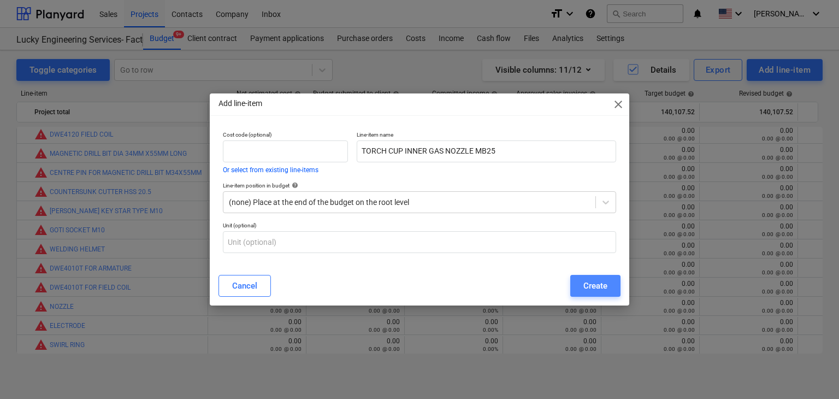
click at [599, 292] on div "Create" at bounding box center [595, 286] width 24 height 14
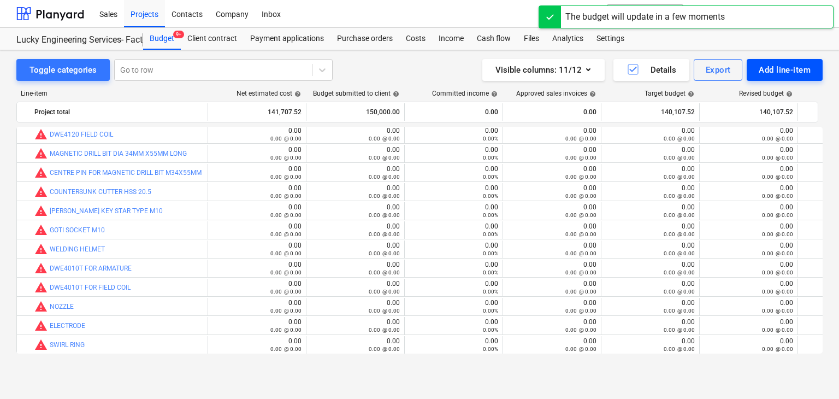
click at [793, 68] on div "Add line-item" at bounding box center [785, 70] width 52 height 14
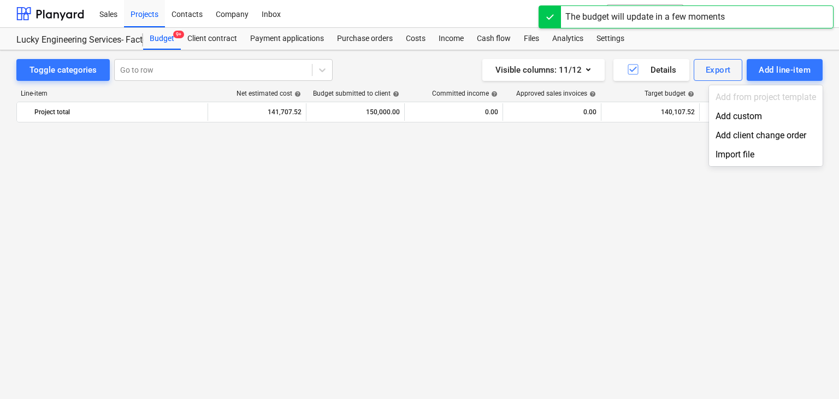
scroll to position [25505, 0]
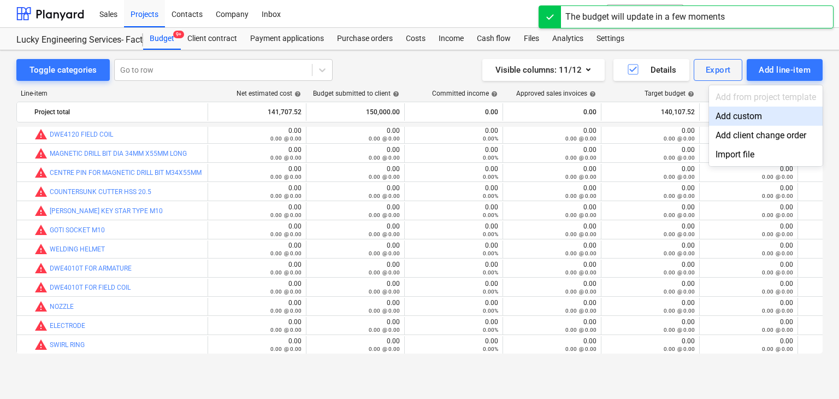
click at [736, 110] on div "Add custom" at bounding box center [766, 116] width 114 height 19
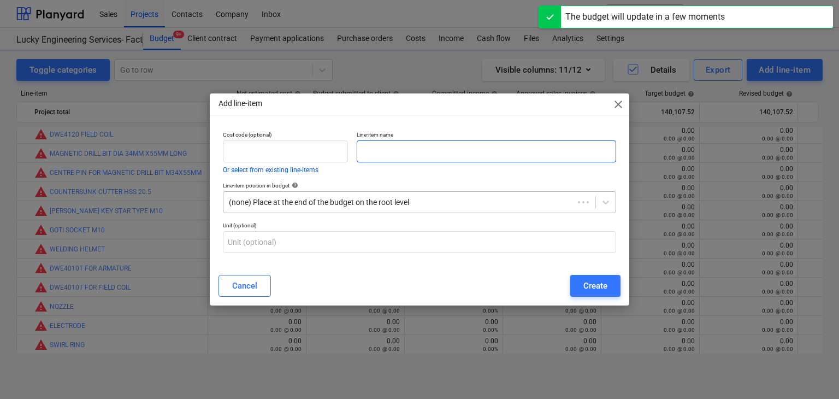
click at [400, 158] on input "text" at bounding box center [486, 151] width 259 height 22
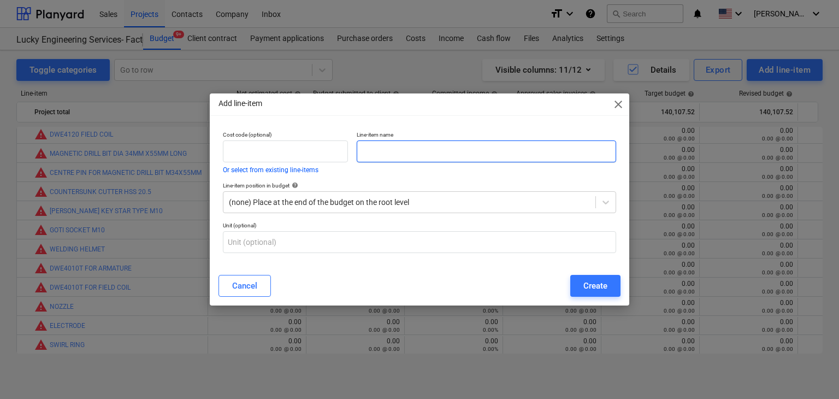
paste input "6MMX3CORE PVC FLEXIBLE CABLE RR"
type input "6MMX3CORE PVC FLEXIBLE CABLE RR"
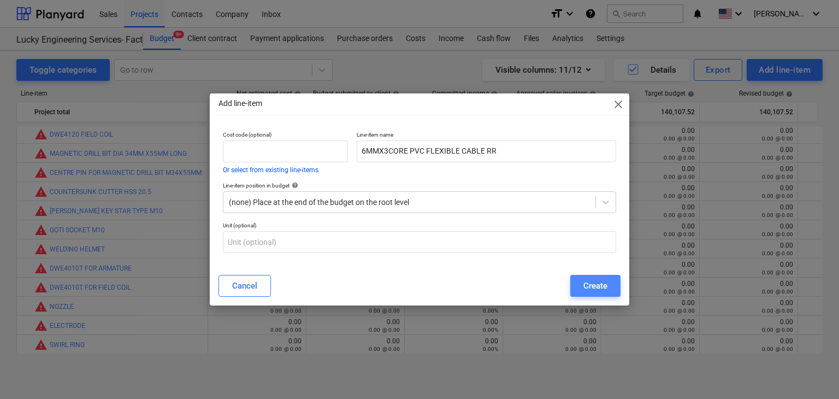
click at [598, 287] on div "Create" at bounding box center [595, 286] width 24 height 14
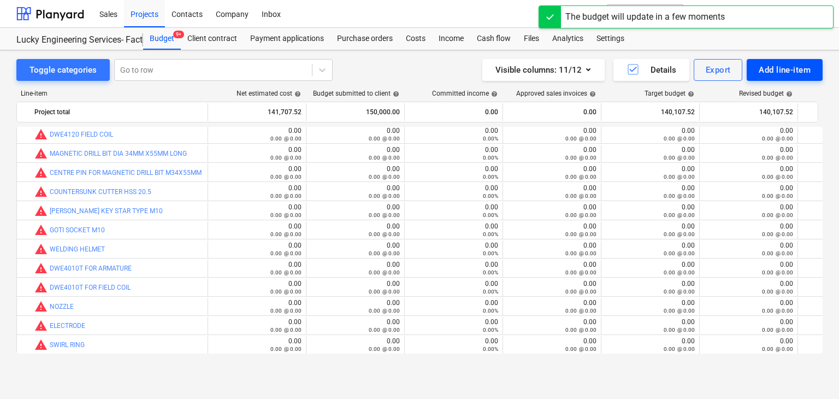
click at [763, 66] on div "Add line-item" at bounding box center [785, 70] width 52 height 14
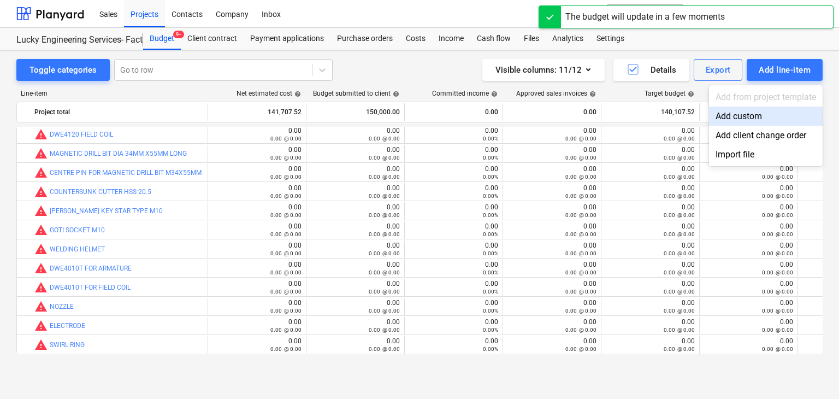
click at [736, 121] on div "Add custom" at bounding box center [766, 116] width 114 height 19
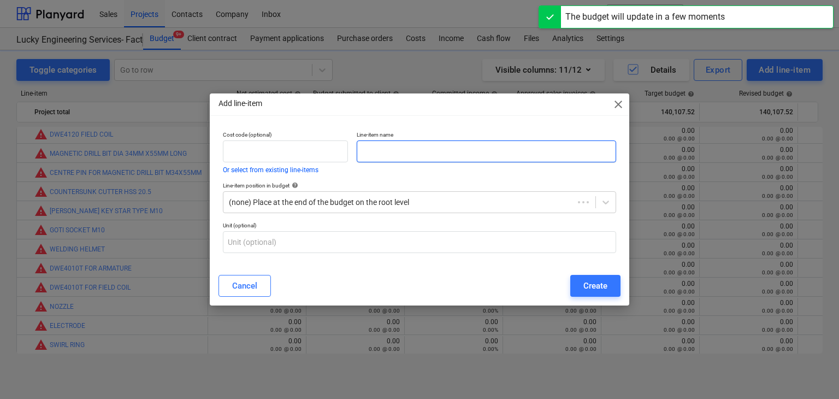
drag, startPoint x: 378, startPoint y: 150, endPoint x: 239, endPoint y: 396, distance: 282.5
click at [375, 152] on input "text" at bounding box center [486, 151] width 259 height 22
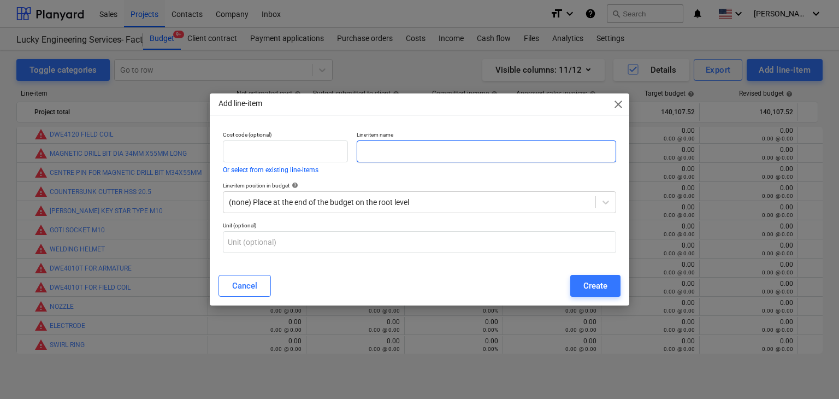
paste input "HAND GLOVES"
type input "HAND GLOVES"
click at [599, 279] on div "Create" at bounding box center [595, 286] width 24 height 14
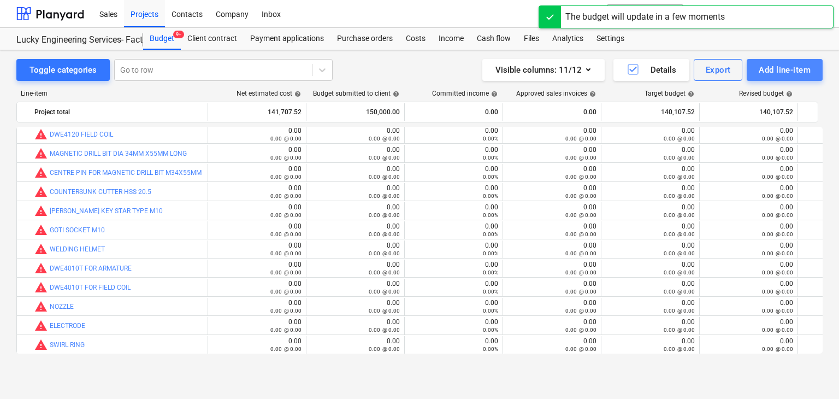
click at [774, 73] on div "Add line-item" at bounding box center [785, 70] width 52 height 14
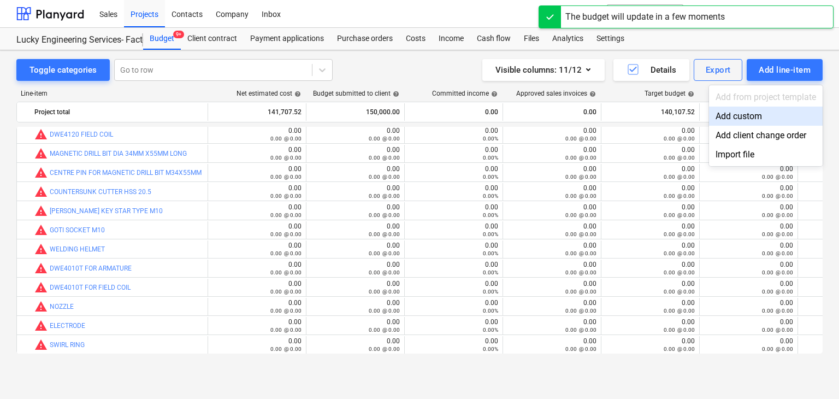
click at [740, 121] on div "Add custom" at bounding box center [766, 116] width 114 height 19
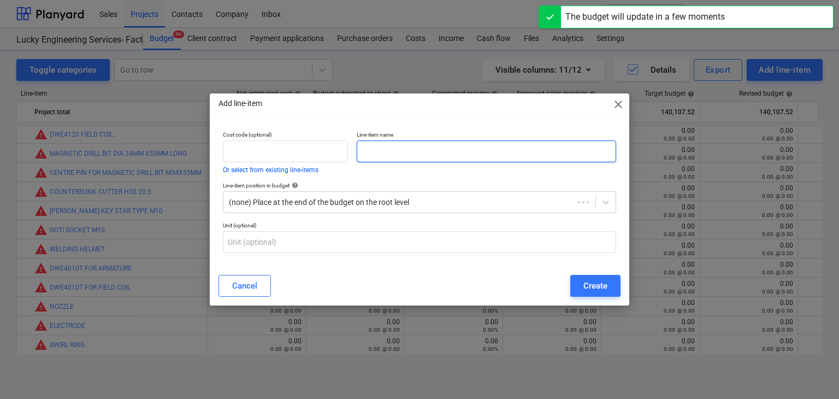
click at [351, 149] on div "Cost code (optional) Or select from existing line-items" at bounding box center [285, 152] width 134 height 51
click at [367, 149] on input "text" at bounding box center [486, 151] width 259 height 22
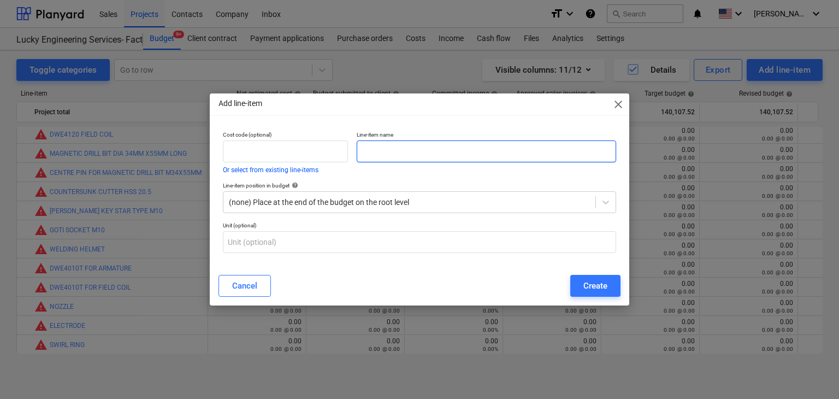
paste input "WELDING GLOVES"
type input "WELDING GLOVES"
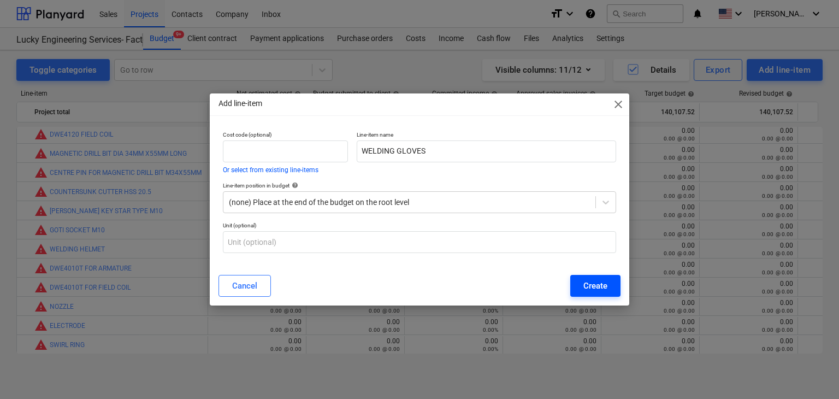
click at [585, 274] on div "Cancel Create" at bounding box center [419, 285] width 415 height 31
click at [584, 285] on div "Create" at bounding box center [595, 286] width 24 height 14
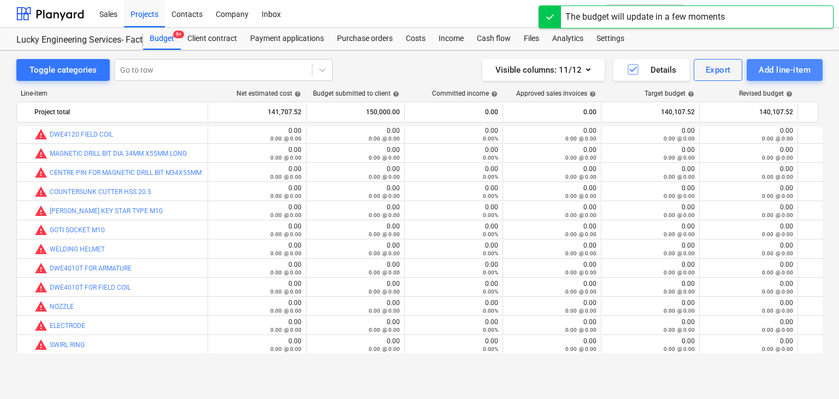
click at [765, 77] on button "Add line-item" at bounding box center [785, 70] width 76 height 22
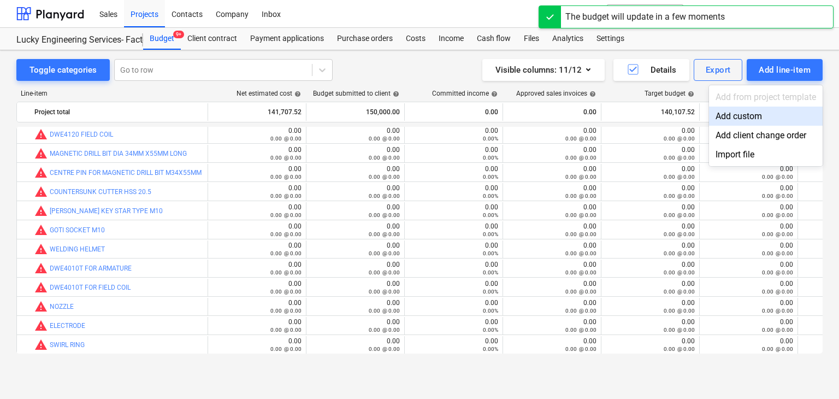
click at [741, 110] on div "Add custom" at bounding box center [766, 116] width 114 height 19
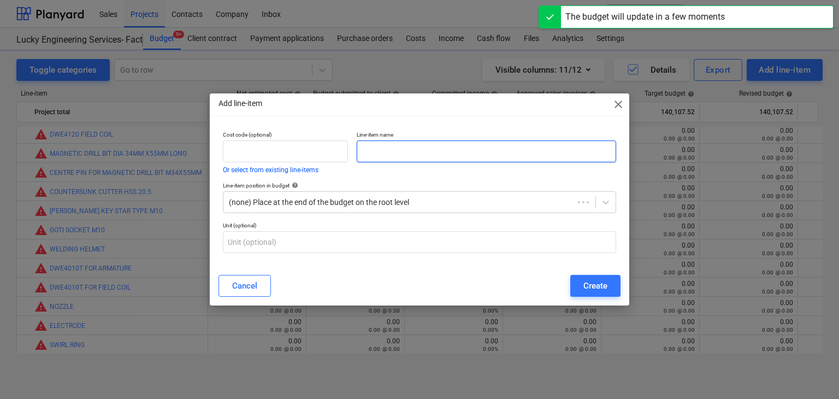
click at [397, 149] on input "text" at bounding box center [486, 151] width 259 height 22
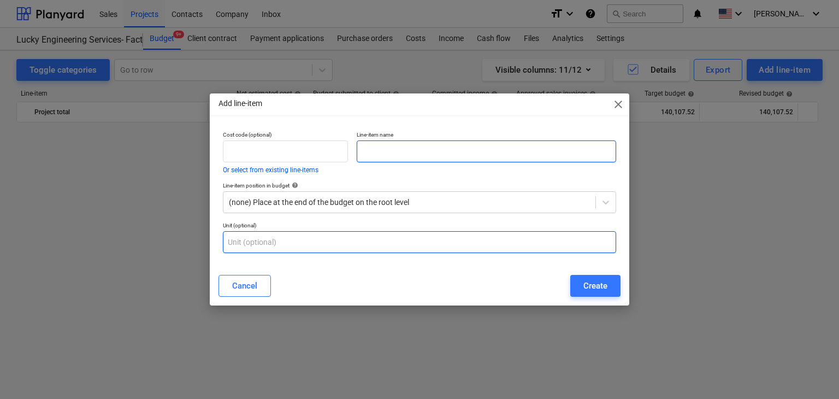
scroll to position [25505, 0]
paste input "SELF TAPING SCREW 1 INCH X 10"
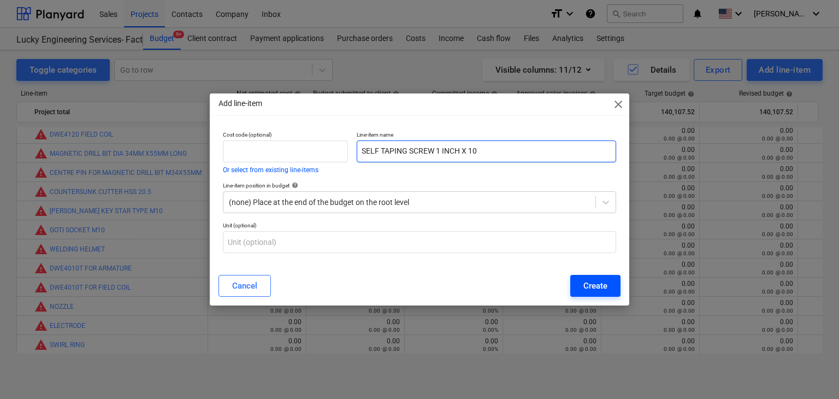
type input "SELF TAPING SCREW 1 INCH X 10"
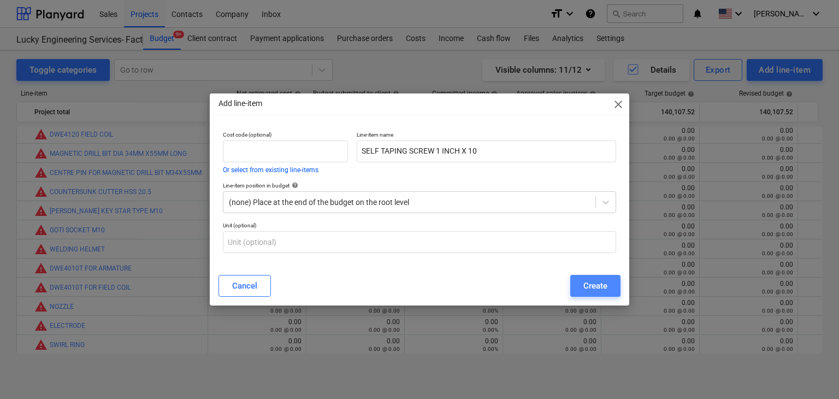
click at [612, 294] on button "Create" at bounding box center [595, 286] width 50 height 22
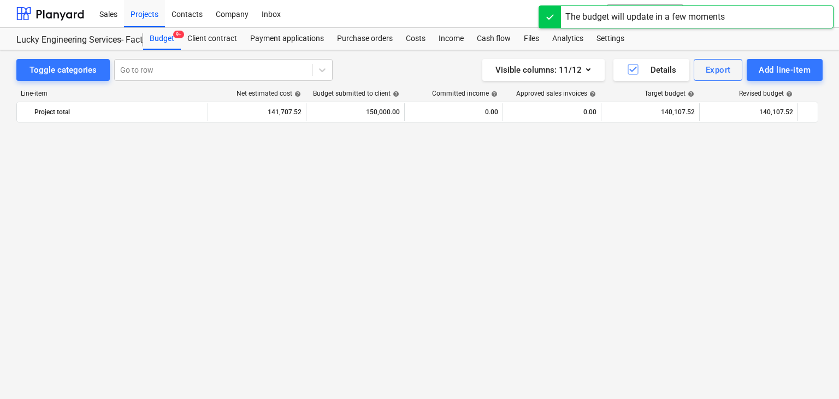
scroll to position [25505, 0]
